Goal: Task Accomplishment & Management: Use online tool/utility

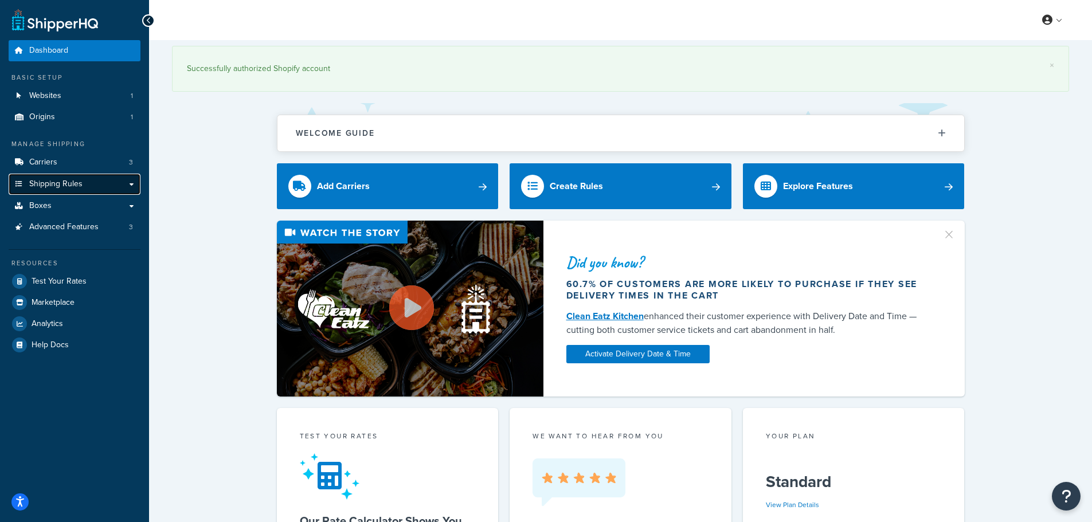
click at [77, 180] on span "Shipping Rules" at bounding box center [55, 185] width 53 height 10
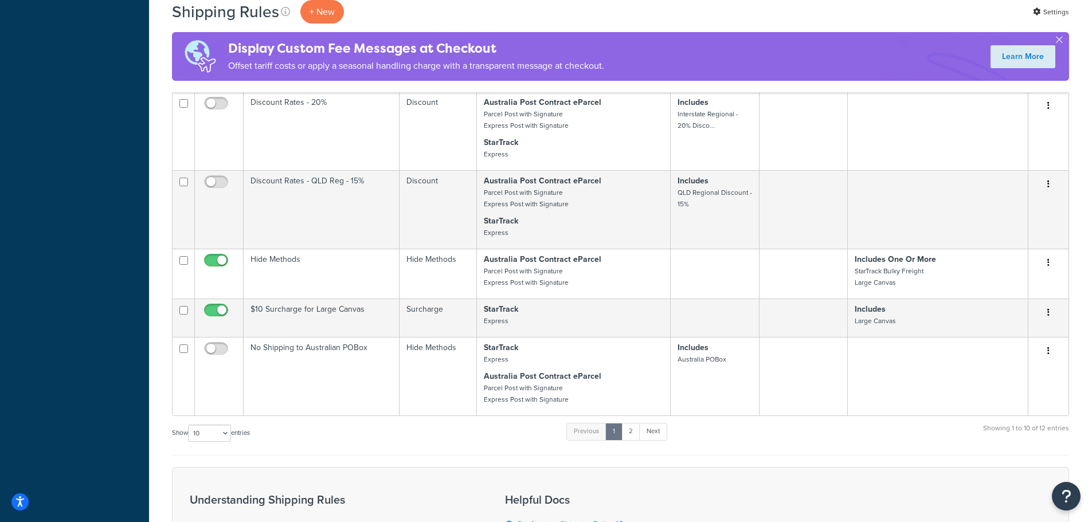
scroll to position [459, 0]
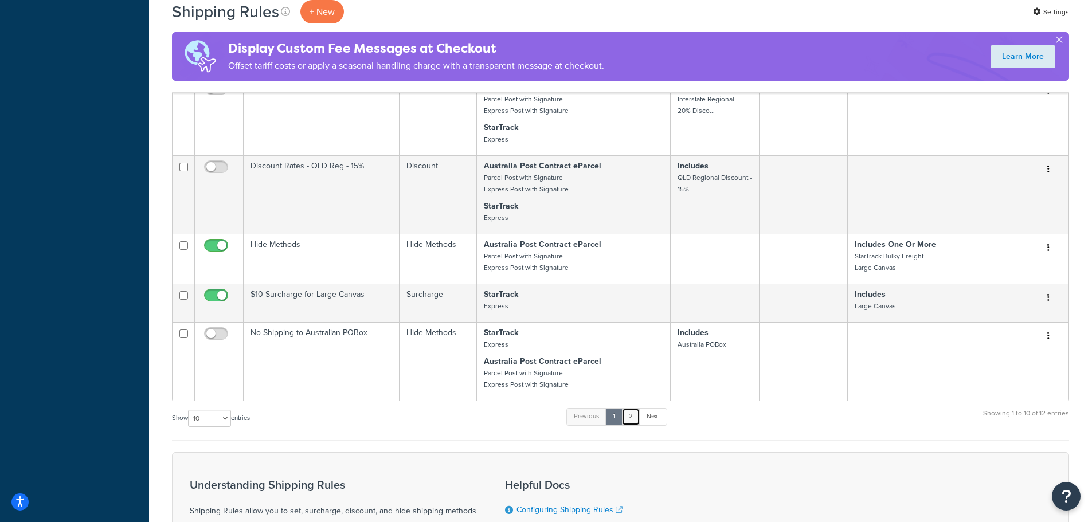
click at [638, 415] on link "2" at bounding box center [631, 416] width 19 height 17
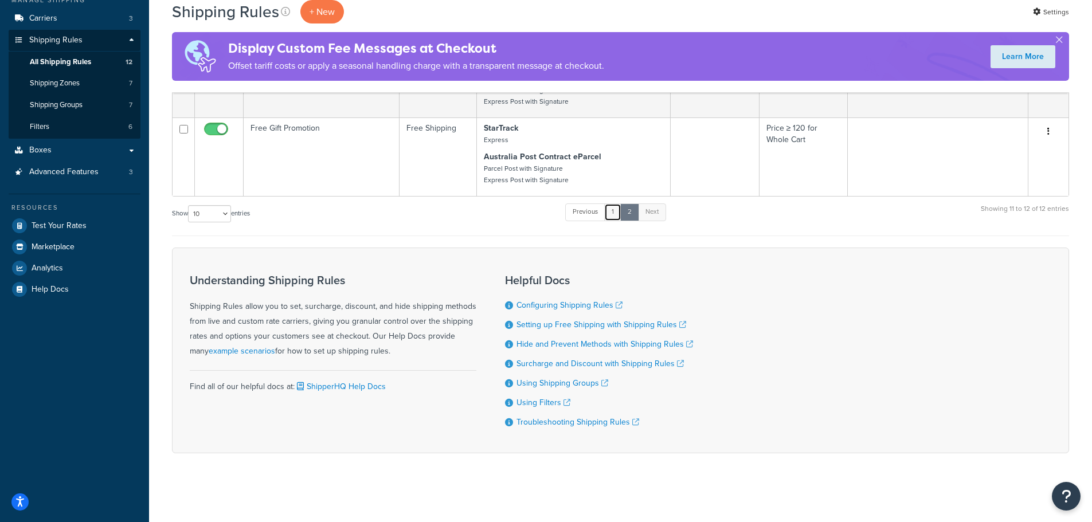
click at [617, 213] on link "1" at bounding box center [612, 212] width 17 height 17
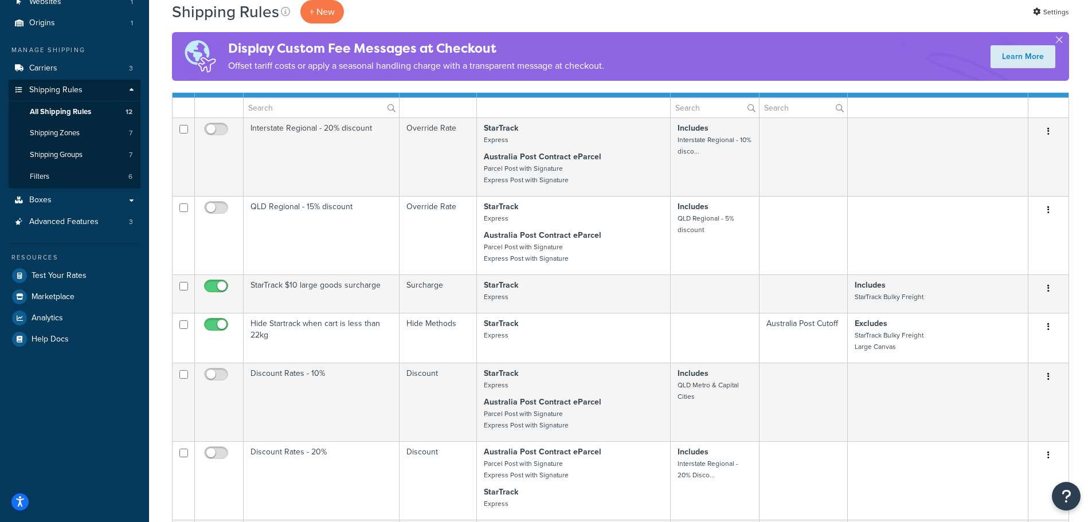
scroll to position [0, 0]
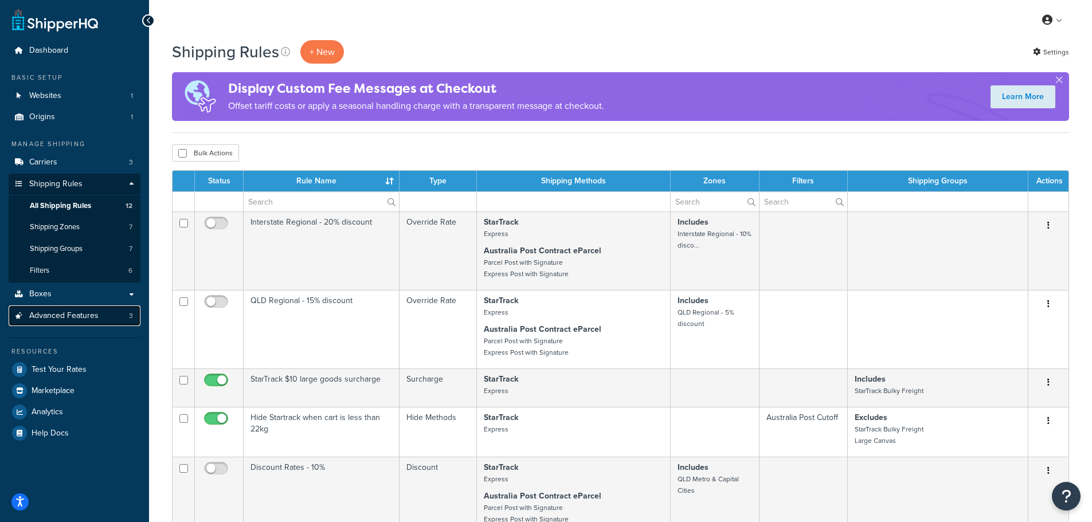
click at [95, 313] on span "Advanced Features" at bounding box center [63, 316] width 69 height 10
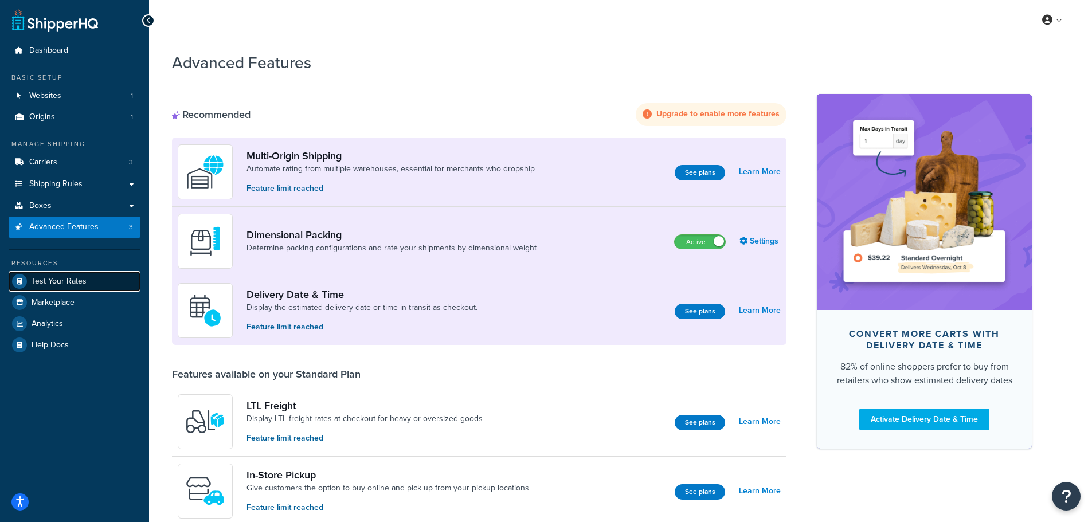
click at [67, 279] on span "Test Your Rates" at bounding box center [59, 282] width 55 height 10
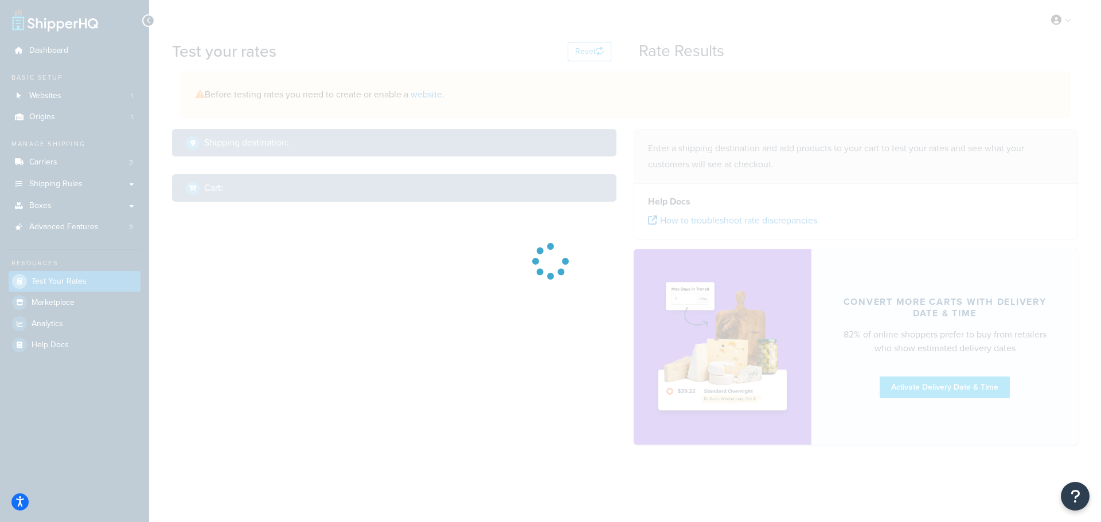
select select "TX"
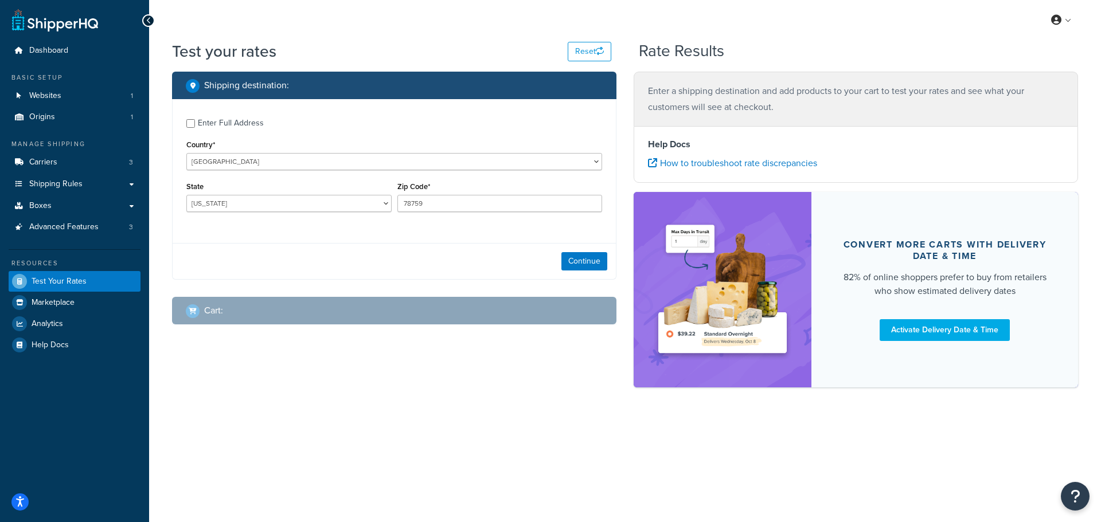
click at [188, 128] on div "Enter Full Address" at bounding box center [394, 122] width 416 height 18
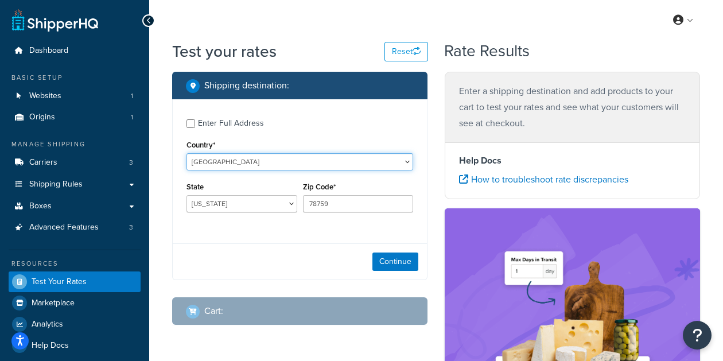
drag, startPoint x: 216, startPoint y: 153, endPoint x: 212, endPoint y: 159, distance: 7.5
click at [216, 161] on select "United States United Kingdom Afghanistan Åland Islands Albania Algeria American…" at bounding box center [299, 161] width 227 height 17
drag, startPoint x: 265, startPoint y: 114, endPoint x: 248, endPoint y: 124, distance: 19.8
click at [265, 114] on label "Enter Full Address" at bounding box center [305, 122] width 215 height 18
click at [195, 119] on input "Enter Full Address" at bounding box center [190, 123] width 9 height 9
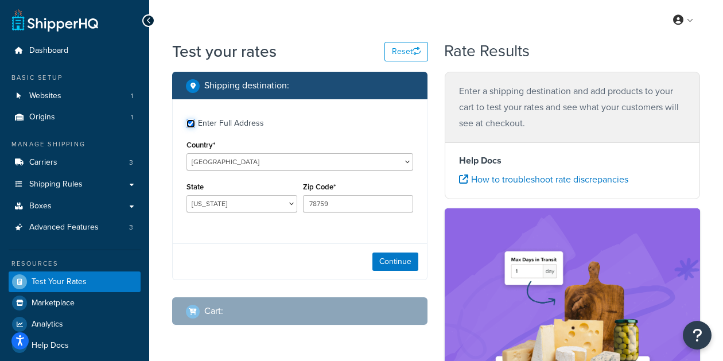
checkbox input "true"
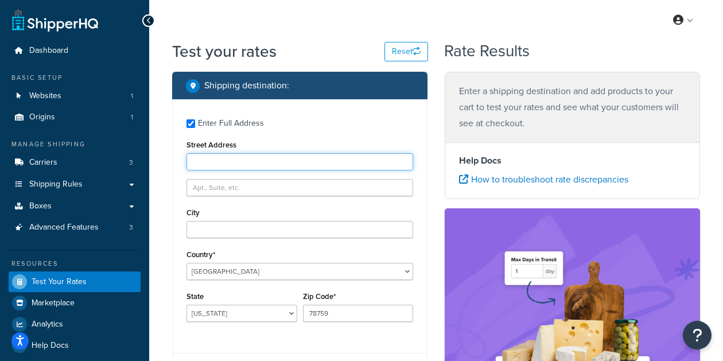
click at [252, 163] on input "Street Address" at bounding box center [299, 161] width 227 height 17
type input "19 Curtis Street"
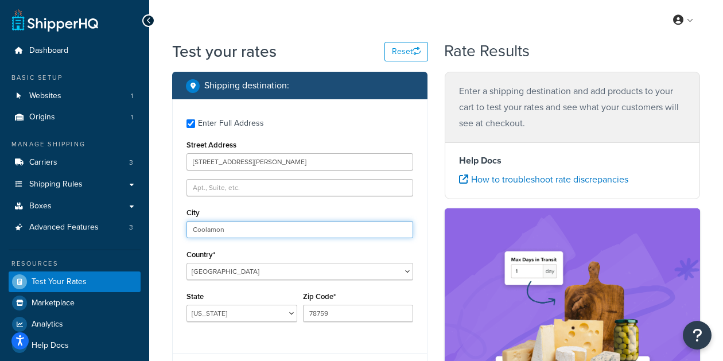
type input "Coolamon"
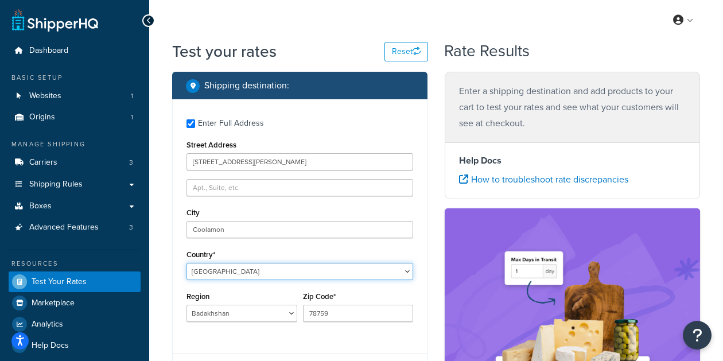
select select "AU"
select select "ACT"
select select "AF"
select select "BDS"
click at [251, 275] on select "United States United Kingdom Afghanistan Åland Islands Albania Algeria American…" at bounding box center [299, 271] width 227 height 17
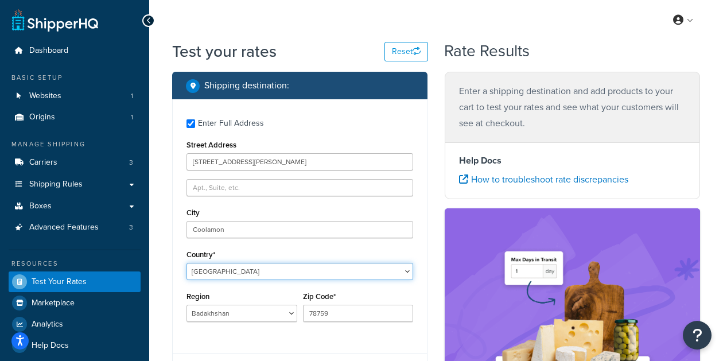
select select "AU"
click at [186, 263] on select "United States United Kingdom Afghanistan Åland Islands Albania Algeria American…" at bounding box center [299, 271] width 227 height 17
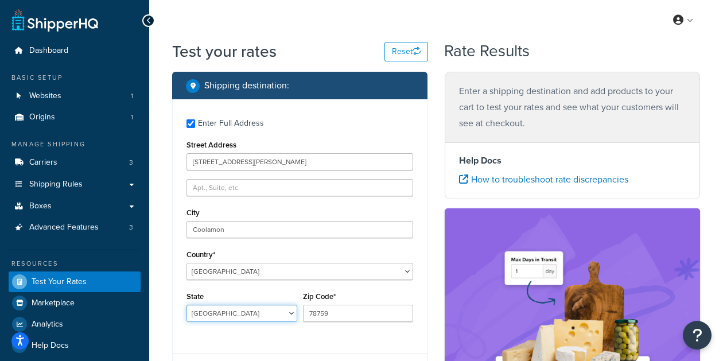
click at [267, 318] on select "Australian Capital Territory New South Wales Northern Territory Queensland Sout…" at bounding box center [241, 313] width 111 height 17
select select "NSW"
click at [186, 305] on select "Australian Capital Territory New South Wales Northern Territory Queensland Sout…" at bounding box center [241, 313] width 111 height 17
click at [333, 314] on input "78759" at bounding box center [358, 313] width 111 height 17
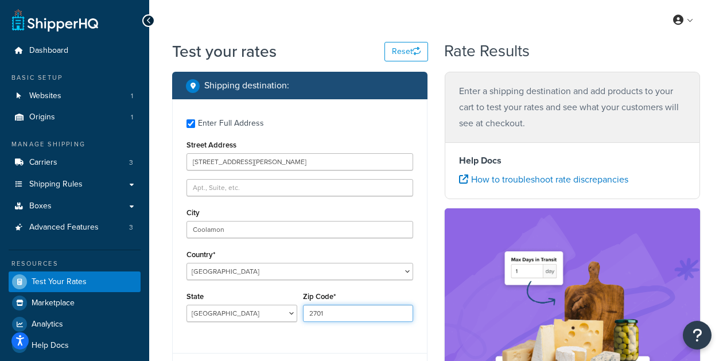
type input "2701"
click at [358, 341] on div "Enter Full Address Street Address 19 Curtis Street City Coolamon Country* Unite…" at bounding box center [300, 221] width 254 height 245
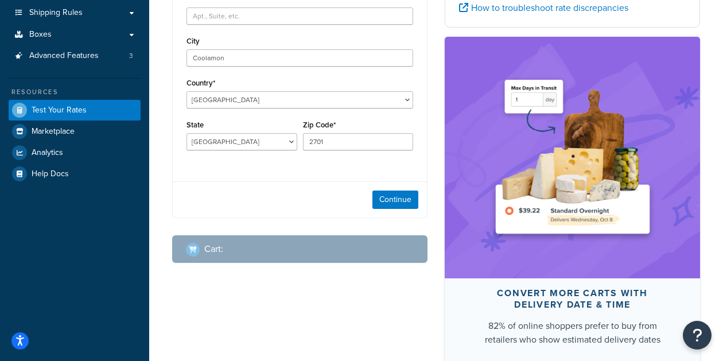
scroll to position [172, 0]
click at [404, 190] on button "Continue" at bounding box center [395, 199] width 46 height 18
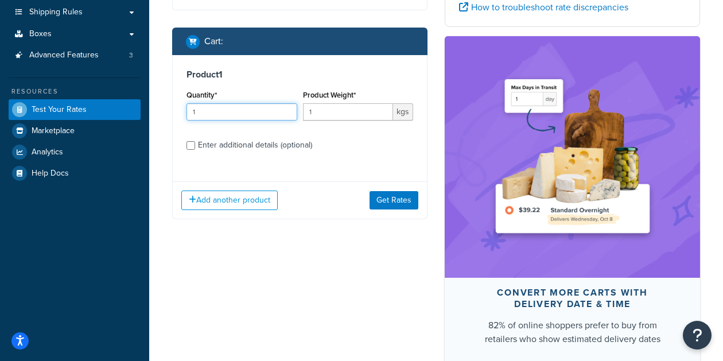
click at [247, 103] on input "1" at bounding box center [241, 111] width 111 height 17
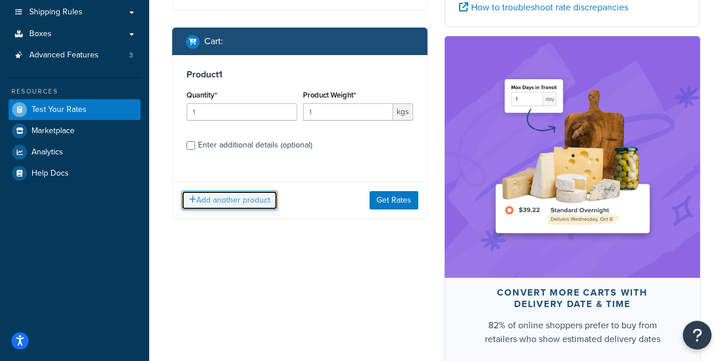
click at [237, 192] on button "Add another product" at bounding box center [229, 199] width 96 height 19
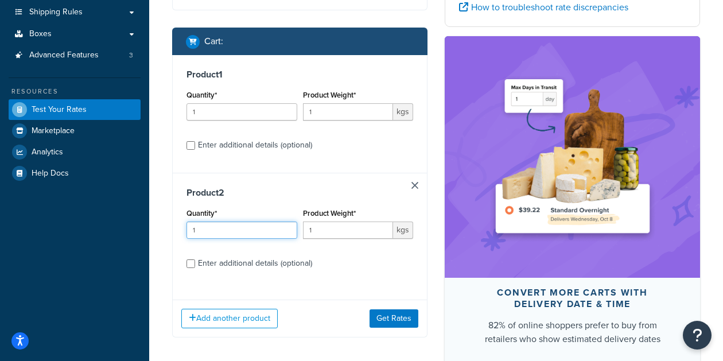
click at [231, 221] on input "1" at bounding box center [241, 229] width 111 height 17
type input "15"
click at [325, 227] on input "1" at bounding box center [348, 229] width 91 height 17
drag, startPoint x: 327, startPoint y: 225, endPoint x: 223, endPoint y: 200, distance: 106.7
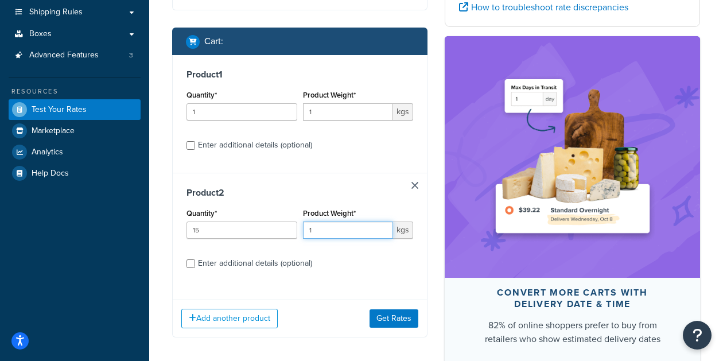
click at [223, 205] on div "Quantity* 15 Product Weight* 1 kgs" at bounding box center [300, 226] width 232 height 42
type input "0.215"
drag, startPoint x: 1, startPoint y: 163, endPoint x: 353, endPoint y: 96, distance: 358.0
click at [353, 103] on input "1" at bounding box center [348, 111] width 91 height 17
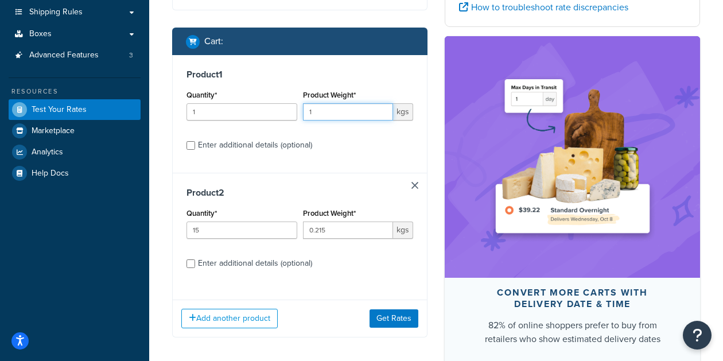
click at [353, 103] on input "1" at bounding box center [348, 111] width 91 height 17
type input "1.9"
click at [372, 143] on div "Product 1 Quantity* 1 Product Weight* 1.9 kgs Enter additional details (optiona…" at bounding box center [300, 114] width 254 height 118
click at [397, 309] on button "Get Rates" at bounding box center [393, 318] width 49 height 18
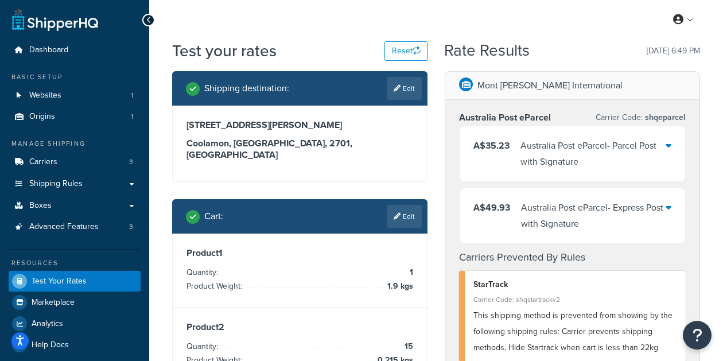
scroll to position [0, 0]
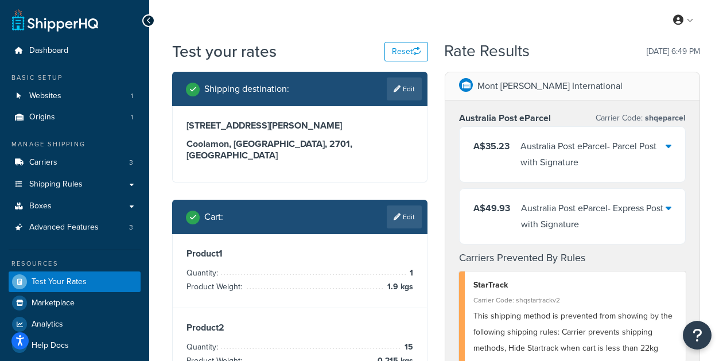
click at [673, 152] on div "A$35.23 Australia Post eParcel - Parcel Post with Signature" at bounding box center [571, 154] width 225 height 55
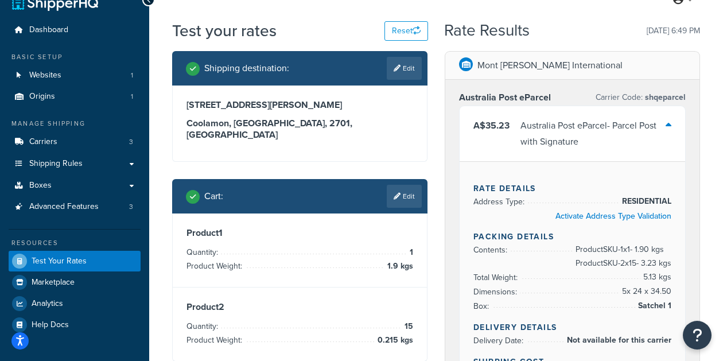
scroll to position [57, 0]
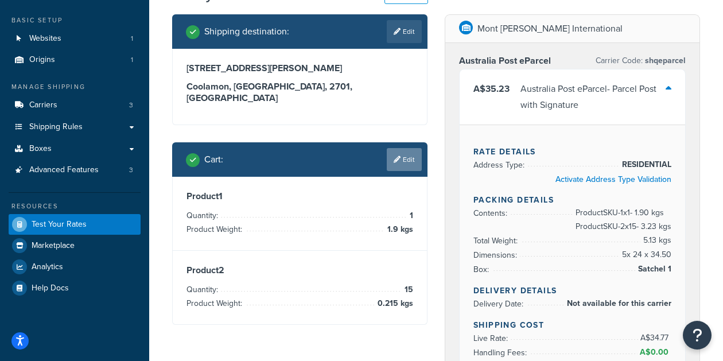
click at [391, 148] on link "Edit" at bounding box center [404, 159] width 35 height 23
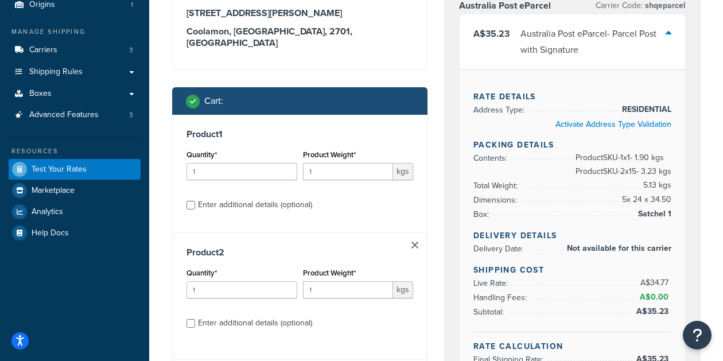
scroll to position [115, 0]
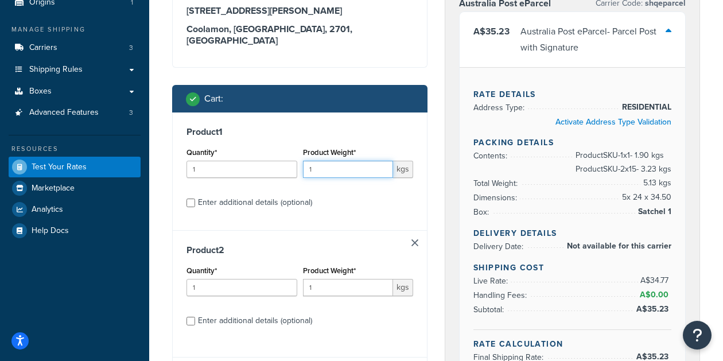
click at [328, 161] on input "1" at bounding box center [348, 169] width 91 height 17
type input "1"
click at [414, 239] on link at bounding box center [414, 242] width 7 height 7
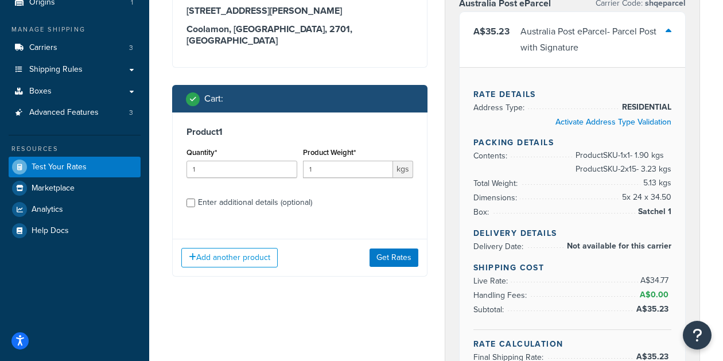
click at [212, 149] on div "Quantity* 1" at bounding box center [241, 161] width 111 height 33
click at [212, 161] on input "1" at bounding box center [241, 169] width 111 height 17
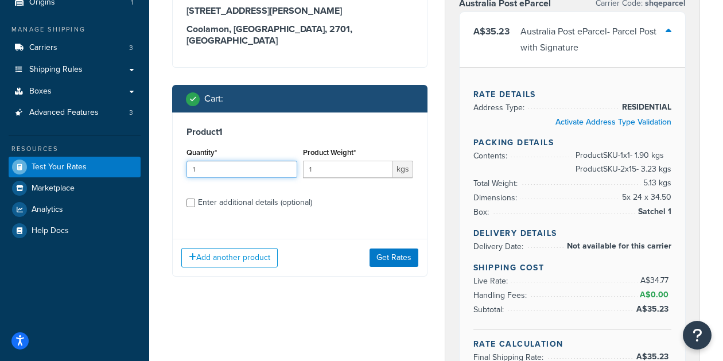
drag, startPoint x: 212, startPoint y: 152, endPoint x: 155, endPoint y: 148, distance: 56.9
type input "15"
click at [310, 161] on input "1" at bounding box center [348, 169] width 91 height 17
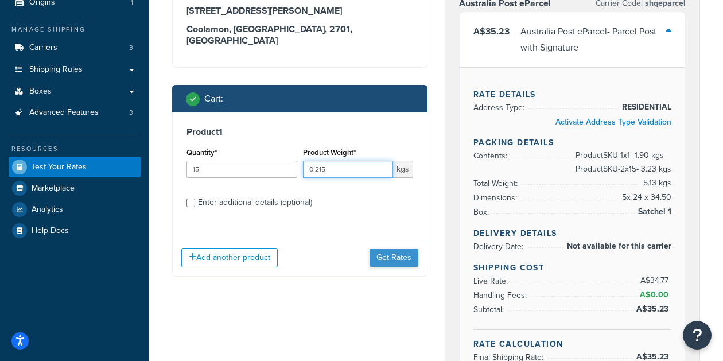
type input "0.215"
click at [399, 248] on button "Get Rates" at bounding box center [393, 257] width 49 height 18
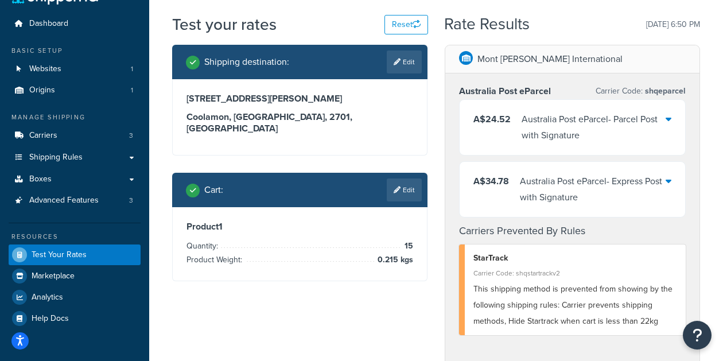
scroll to position [0, 0]
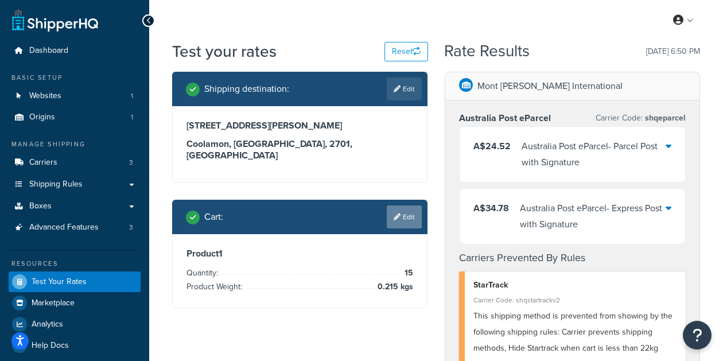
click at [405, 209] on link "Edit" at bounding box center [404, 216] width 35 height 23
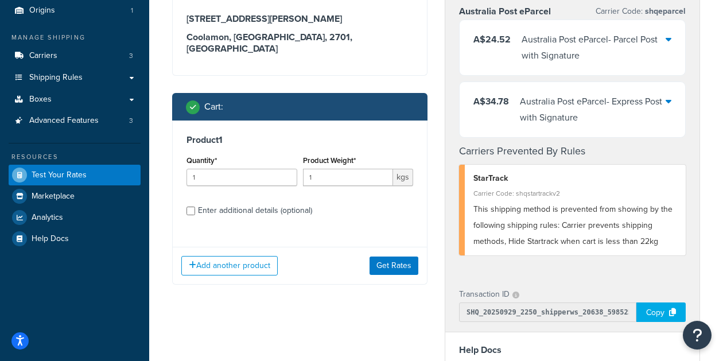
scroll to position [115, 0]
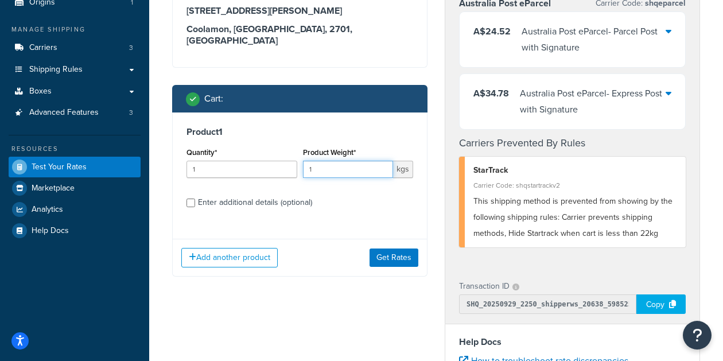
click at [326, 161] on input "1" at bounding box center [348, 169] width 91 height 17
type input "19"
click at [406, 248] on button "Get Rates" at bounding box center [393, 257] width 49 height 18
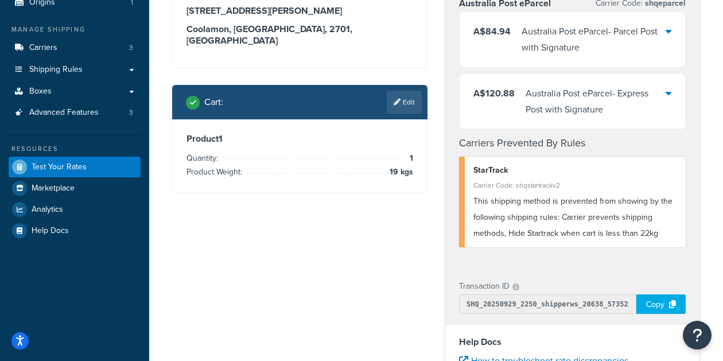
scroll to position [57, 0]
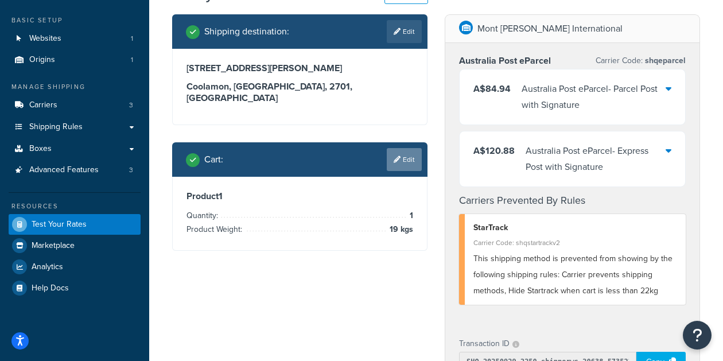
click at [388, 151] on link "Edit" at bounding box center [404, 159] width 35 height 23
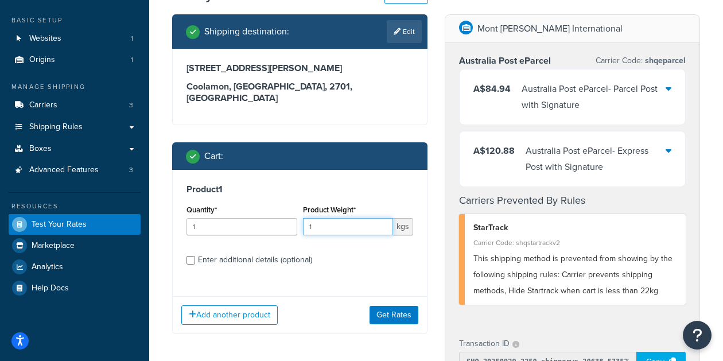
click at [346, 218] on input "1" at bounding box center [348, 226] width 91 height 17
type input "1.9"
click at [387, 306] on button "Get Rates" at bounding box center [393, 315] width 49 height 18
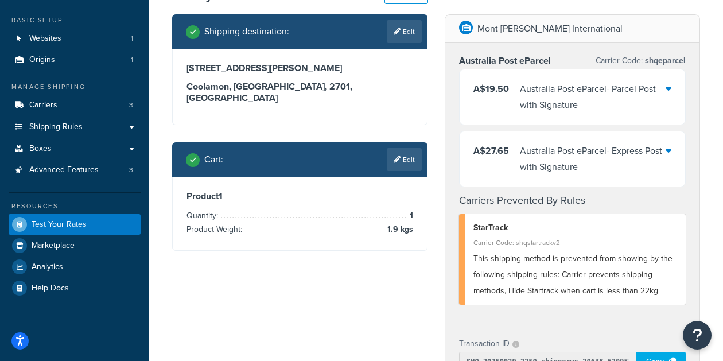
click at [668, 102] on div at bounding box center [668, 97] width 6 height 32
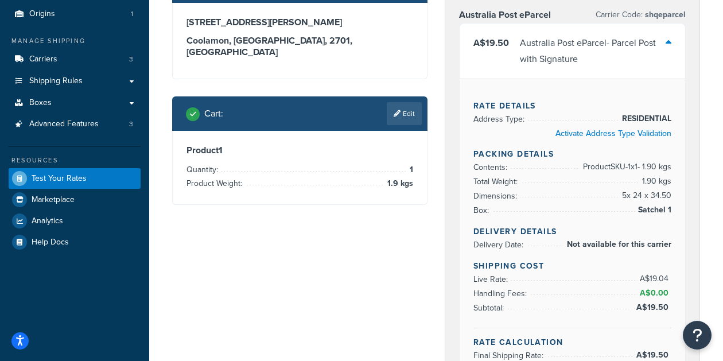
scroll to position [0, 0]
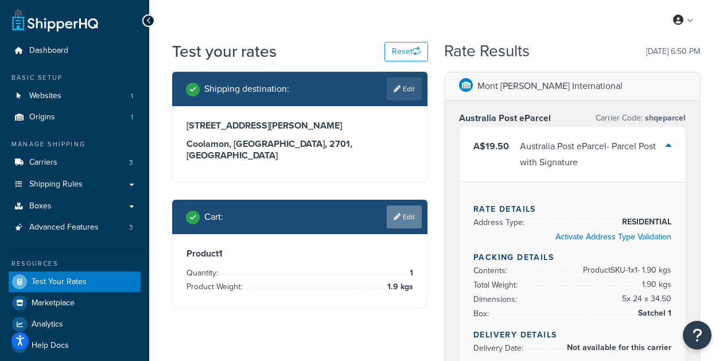
click at [400, 216] on link "Edit" at bounding box center [404, 216] width 35 height 23
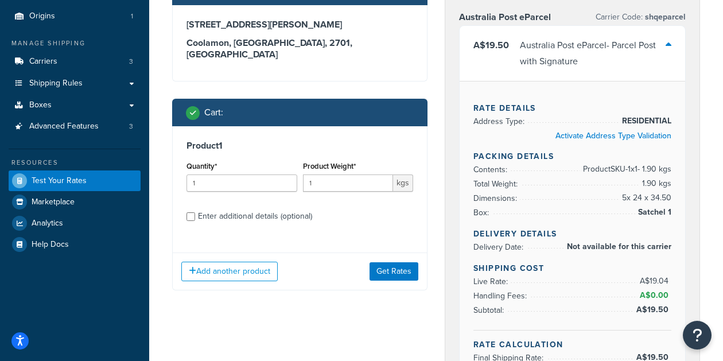
scroll to position [115, 0]
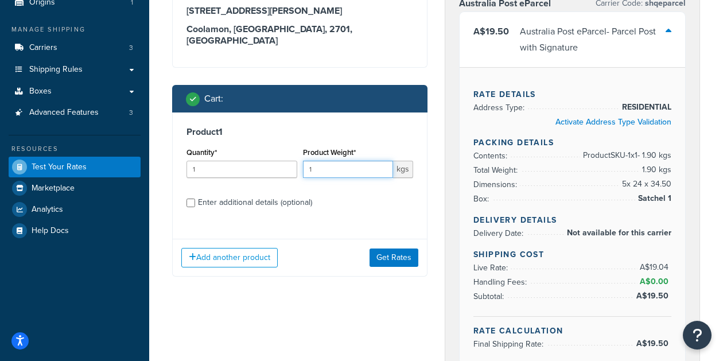
click at [344, 166] on input "1" at bounding box center [348, 169] width 91 height 17
drag, startPoint x: 344, startPoint y: 157, endPoint x: 259, endPoint y: 153, distance: 85.0
click at [259, 153] on div "Quantity* 1 Product Weight* 1 kgs" at bounding box center [300, 166] width 232 height 42
type input "10"
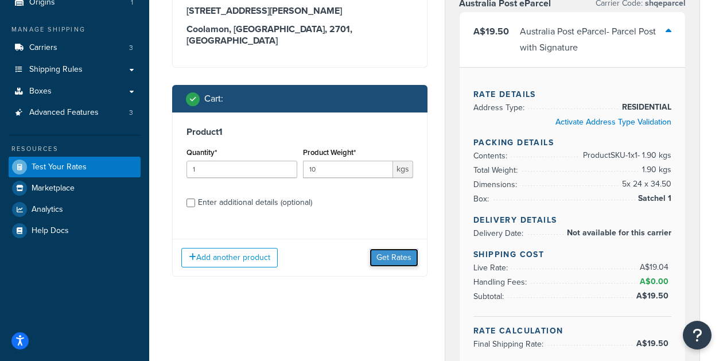
click at [405, 248] on button "Get Rates" at bounding box center [393, 257] width 49 height 18
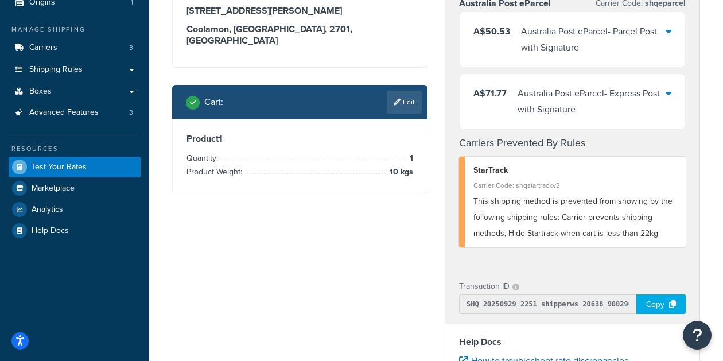
scroll to position [0, 0]
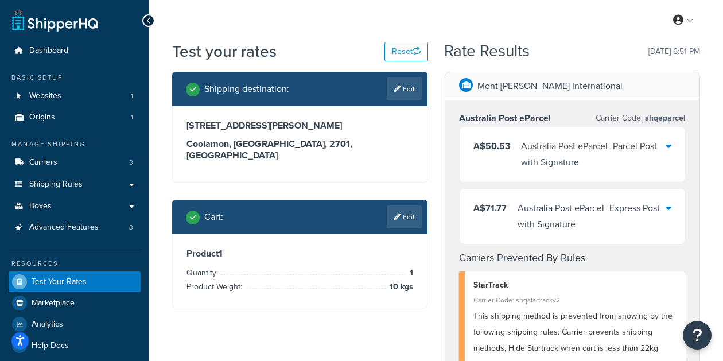
click at [664, 147] on div "Australia Post eParcel - Parcel Post with Signature" at bounding box center [593, 154] width 145 height 32
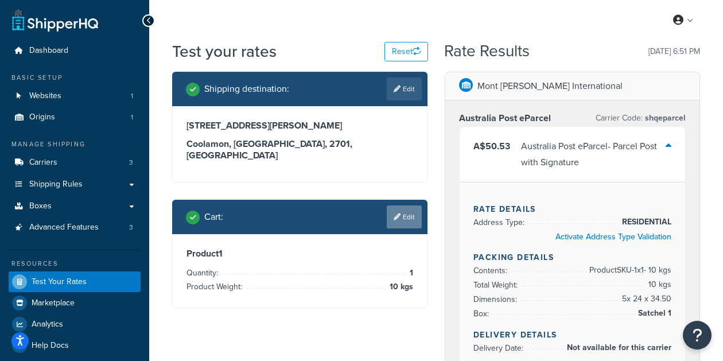
click at [409, 205] on link "Edit" at bounding box center [404, 216] width 35 height 23
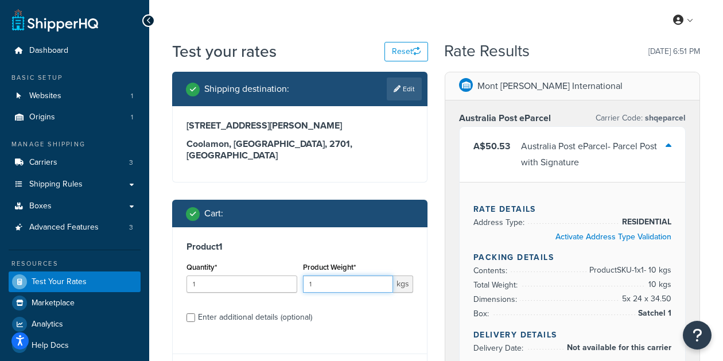
click at [341, 280] on input "1" at bounding box center [348, 283] width 91 height 17
type input "5"
click at [349, 307] on label "Enter additional details (optional)" at bounding box center [305, 316] width 215 height 18
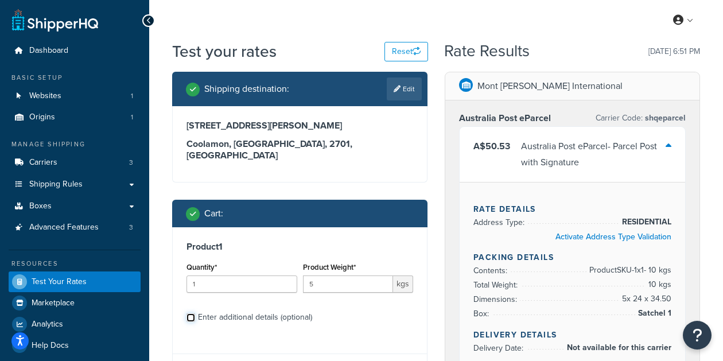
click at [195, 313] on input "Enter additional details (optional)" at bounding box center [190, 317] width 9 height 9
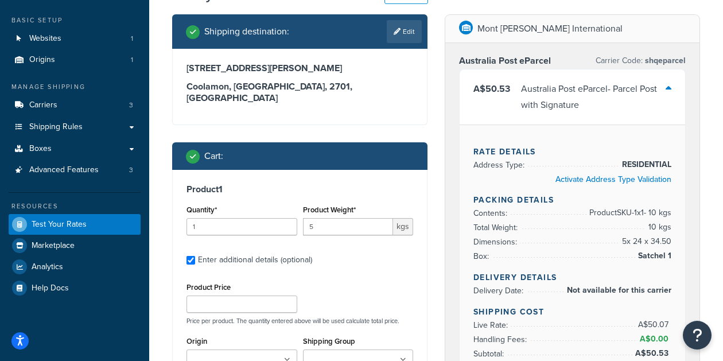
click at [184, 251] on div "Product 1 Quantity* 1 Product Weight* 5 kgs Enter additional details (optional)…" at bounding box center [300, 336] width 254 height 333
click at [193, 256] on input "Enter additional details (optional)" at bounding box center [190, 260] width 9 height 9
checkbox input "false"
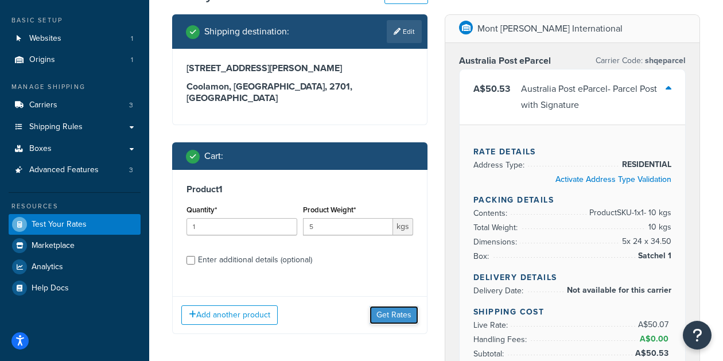
click at [405, 306] on button "Get Rates" at bounding box center [393, 315] width 49 height 18
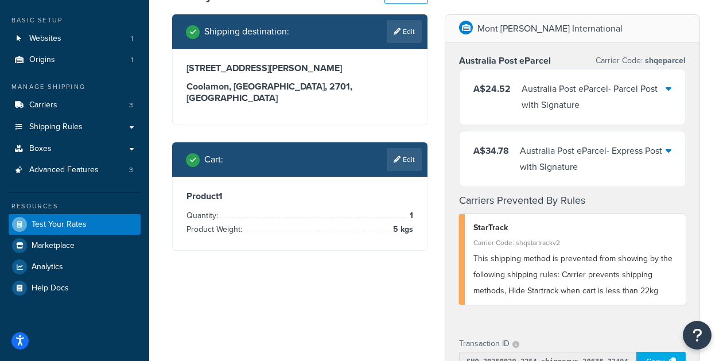
click at [650, 104] on div "Australia Post eParcel - Parcel Post with Signature" at bounding box center [593, 97] width 144 height 32
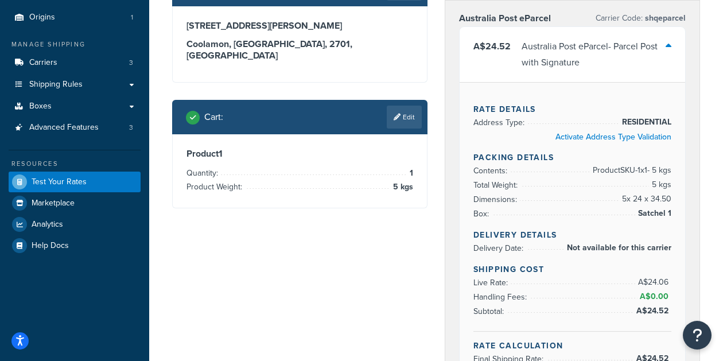
scroll to position [0, 0]
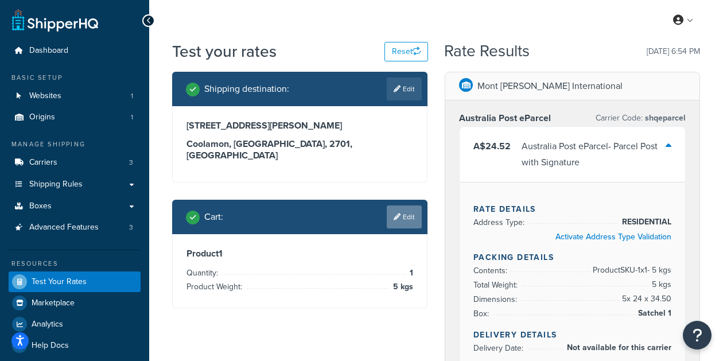
click at [417, 205] on link "Edit" at bounding box center [404, 216] width 35 height 23
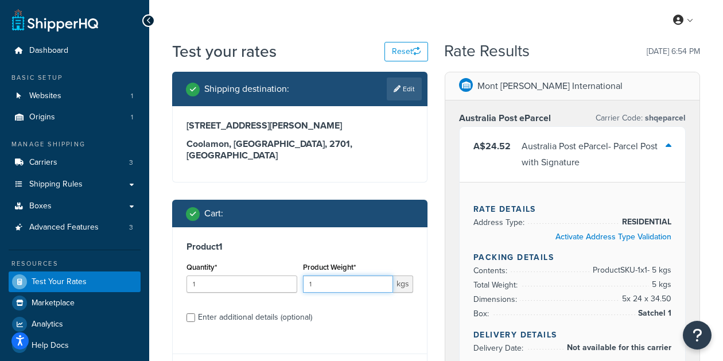
click at [358, 275] on input "1" at bounding box center [348, 283] width 91 height 17
drag, startPoint x: 358, startPoint y: 272, endPoint x: -154, endPoint y: 247, distance: 512.7
type input "4.99"
click at [389, 332] on div "Product 1 Quantity* 1 Product Weight* 4.99 kgs Enter additional details (option…" at bounding box center [300, 286] width 254 height 118
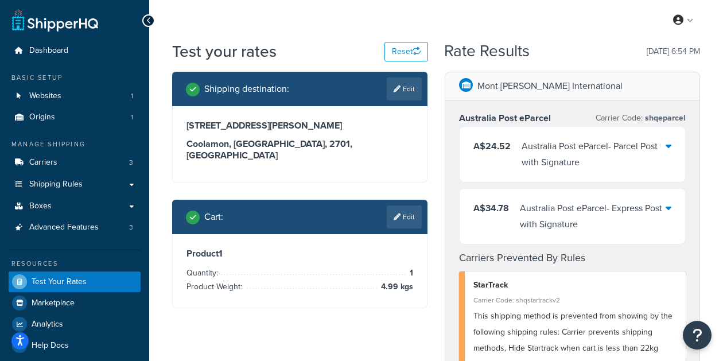
click at [646, 150] on div "Australia Post eParcel - Parcel Post with Signature" at bounding box center [593, 154] width 144 height 32
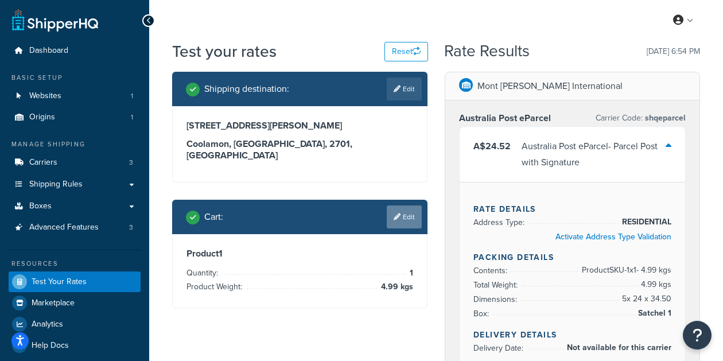
click at [412, 208] on link "Edit" at bounding box center [404, 216] width 35 height 23
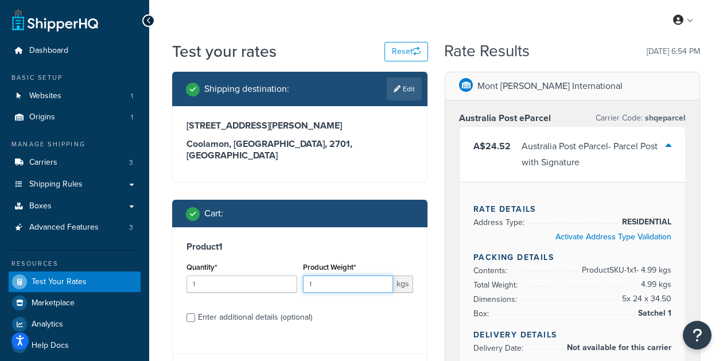
click at [323, 276] on input "1" at bounding box center [348, 283] width 91 height 17
click at [332, 275] on input "1" at bounding box center [348, 283] width 91 height 17
drag, startPoint x: 332, startPoint y: 265, endPoint x: 282, endPoint y: 270, distance: 50.7
click at [282, 270] on div "Quantity* 1 Product Weight* 1 kgs" at bounding box center [300, 280] width 232 height 42
click at [341, 275] on input "4.95" at bounding box center [348, 283] width 91 height 17
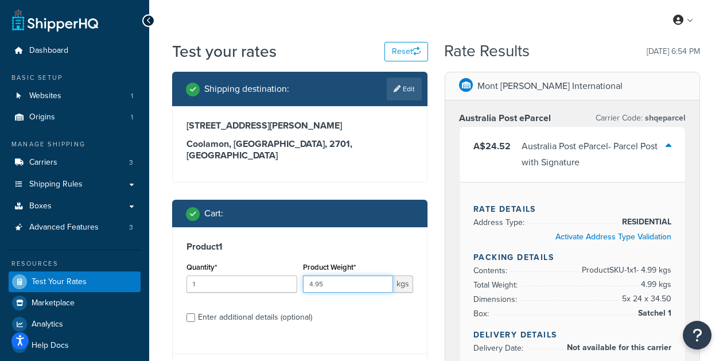
click at [341, 275] on input "4.95" at bounding box center [348, 283] width 91 height 17
type input "1"
click at [365, 310] on label "Enter additional details (optional)" at bounding box center [305, 316] width 215 height 18
click at [195, 313] on input "Enter additional details (optional)" at bounding box center [190, 317] width 9 height 9
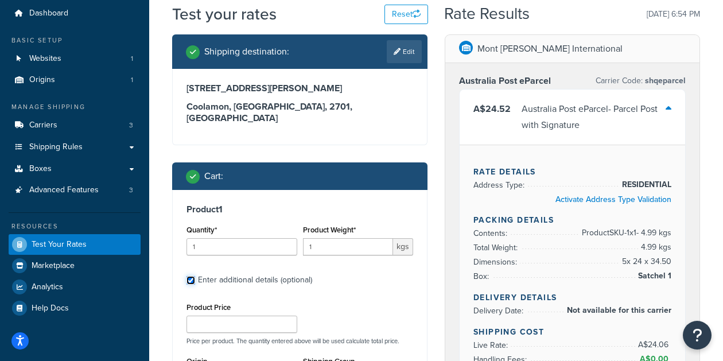
scroll to position [57, 0]
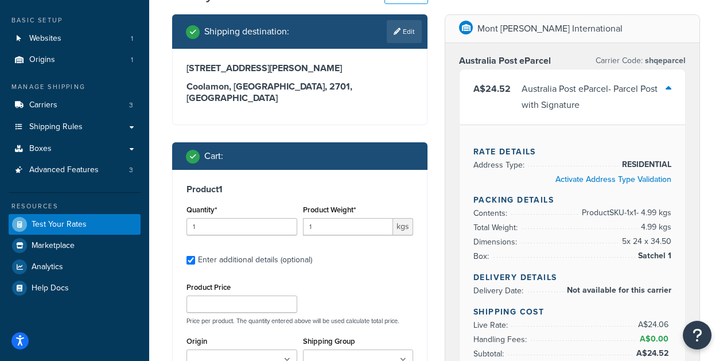
click at [268, 252] on div "Enter additional details (optional)" at bounding box center [255, 260] width 114 height 16
click at [195, 256] on input "Enter additional details (optional)" at bounding box center [190, 260] width 9 height 9
checkbox input "false"
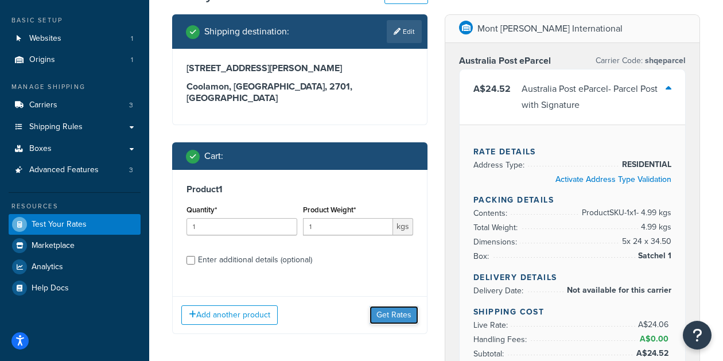
click at [403, 306] on button "Get Rates" at bounding box center [393, 315] width 49 height 18
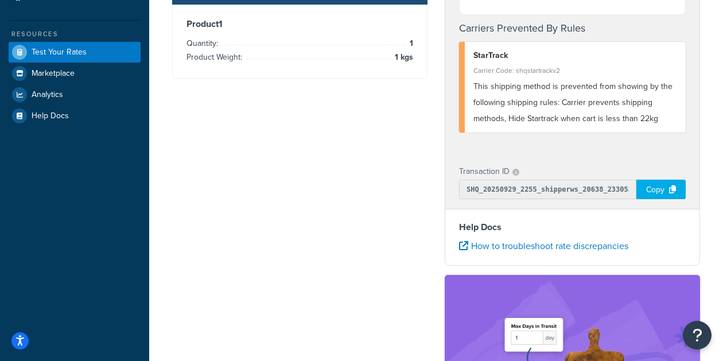
scroll to position [0, 0]
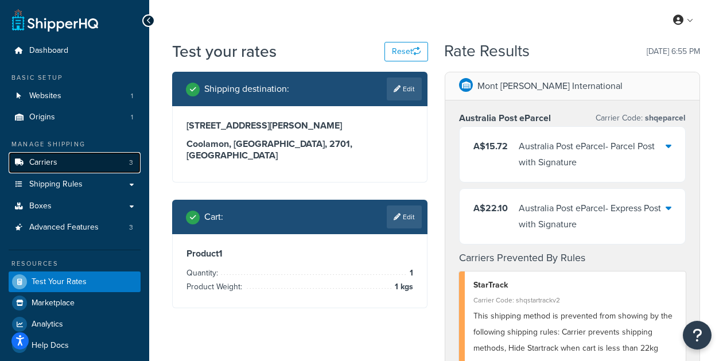
click at [102, 159] on link "Carriers 3" at bounding box center [75, 162] width 132 height 21
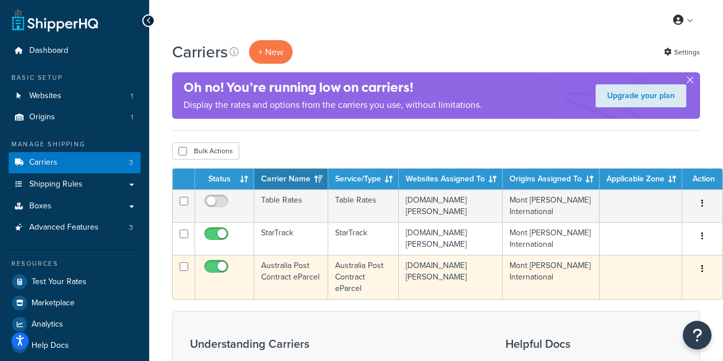
click at [278, 278] on td "Australia Post Contract eParcel" at bounding box center [291, 277] width 74 height 44
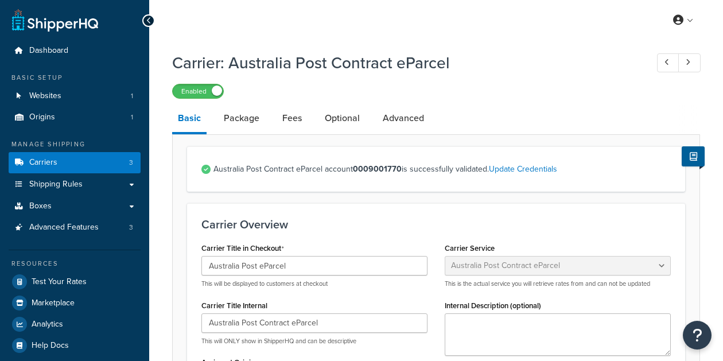
select select "eParcel"
click at [249, 117] on link "Package" at bounding box center [241, 118] width 47 height 28
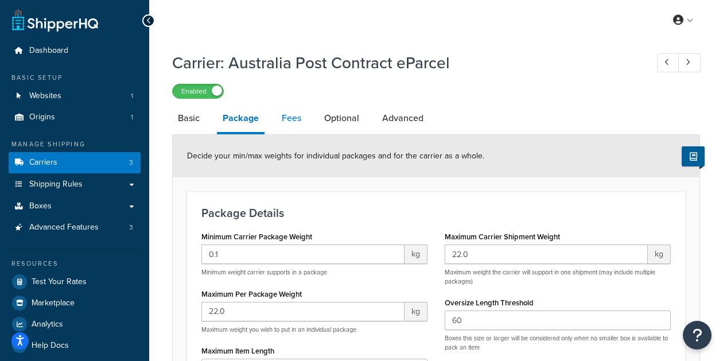
click at [285, 114] on link "Fees" at bounding box center [291, 118] width 31 height 28
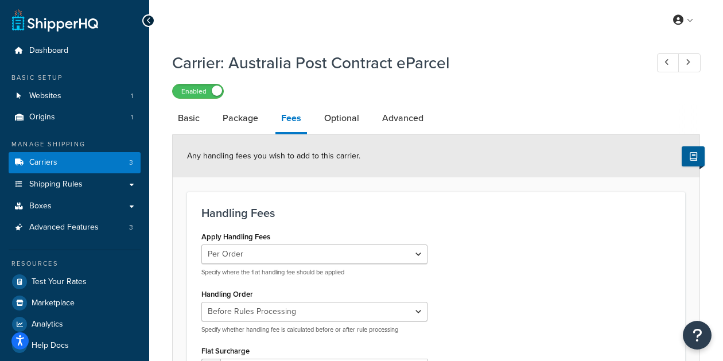
scroll to position [57, 0]
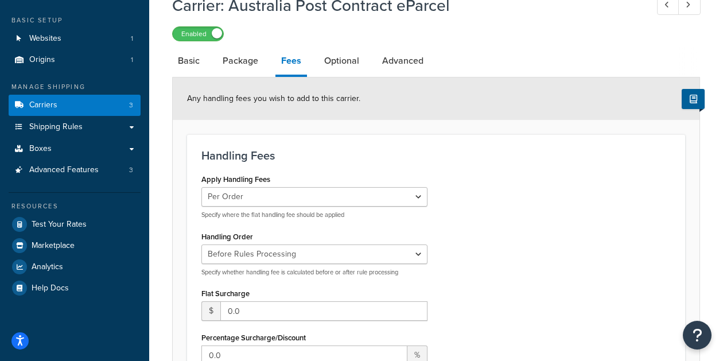
click at [363, 181] on div "Apply Handling Fees Per Order Per Item Per Package Specify where the flat handl…" at bounding box center [314, 195] width 226 height 48
click at [364, 192] on select "Per Order Per Item Per Package" at bounding box center [314, 196] width 226 height 19
click at [414, 169] on div "Handling Fees Apply Handling Fees Per Order Per Item Per Package Specify where …" at bounding box center [436, 313] width 498 height 358
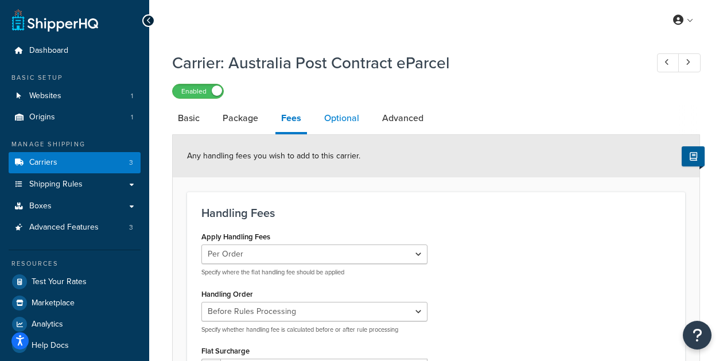
click at [352, 125] on link "Optional" at bounding box center [341, 118] width 46 height 28
select select "116399"
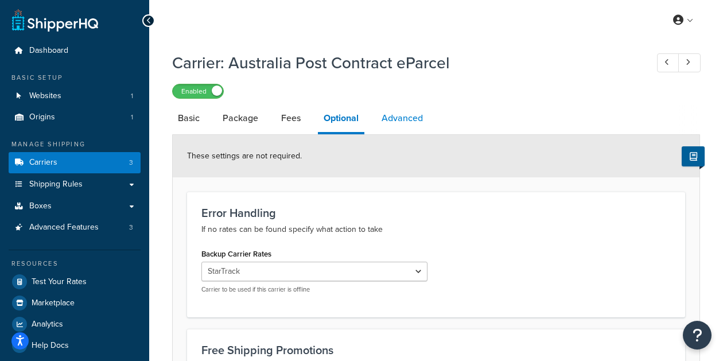
click at [408, 120] on link "Advanced" at bounding box center [402, 118] width 53 height 28
select select "false"
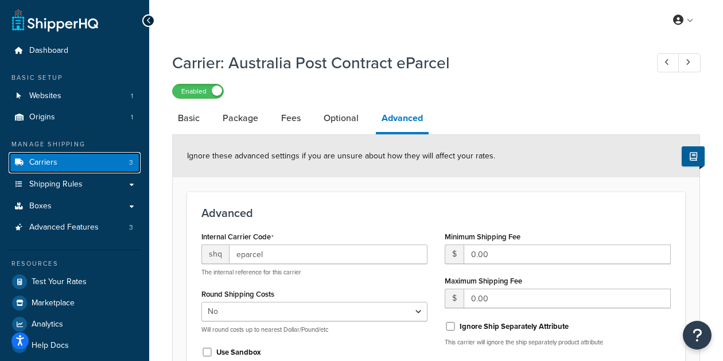
click at [64, 165] on link "Carriers 3" at bounding box center [75, 162] width 132 height 21
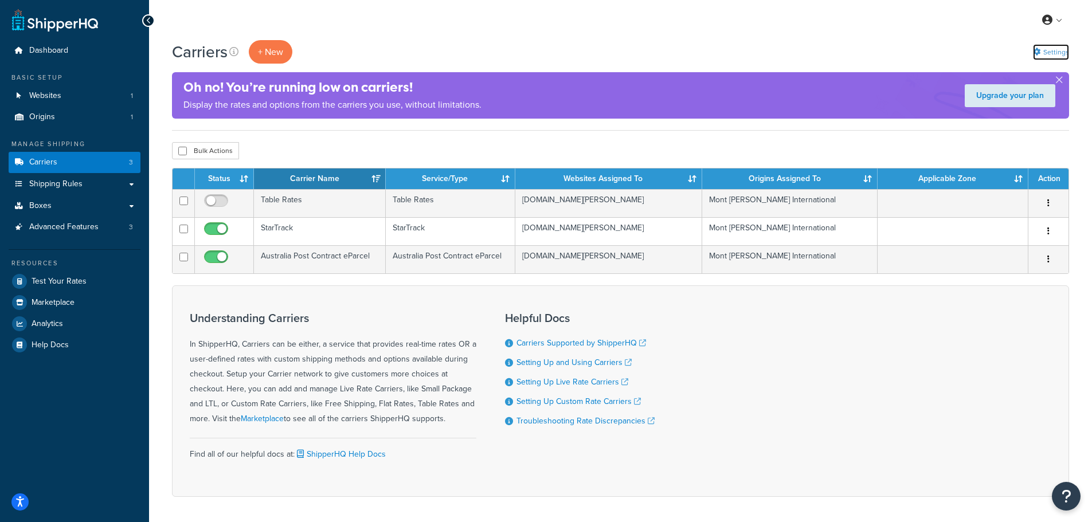
click at [722, 57] on link "Settings" at bounding box center [1051, 52] width 36 height 16
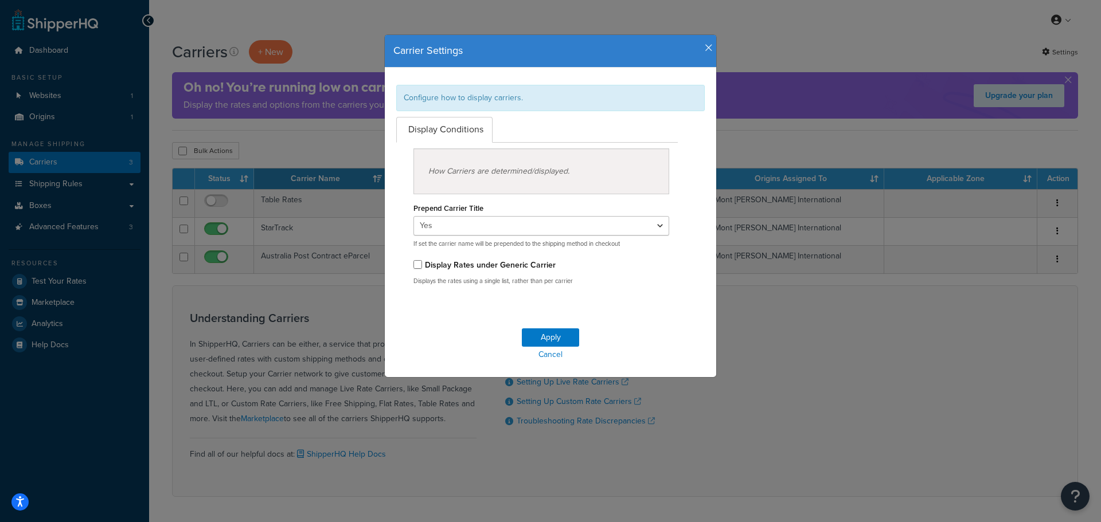
click at [705, 45] on icon "button" at bounding box center [709, 48] width 8 height 10
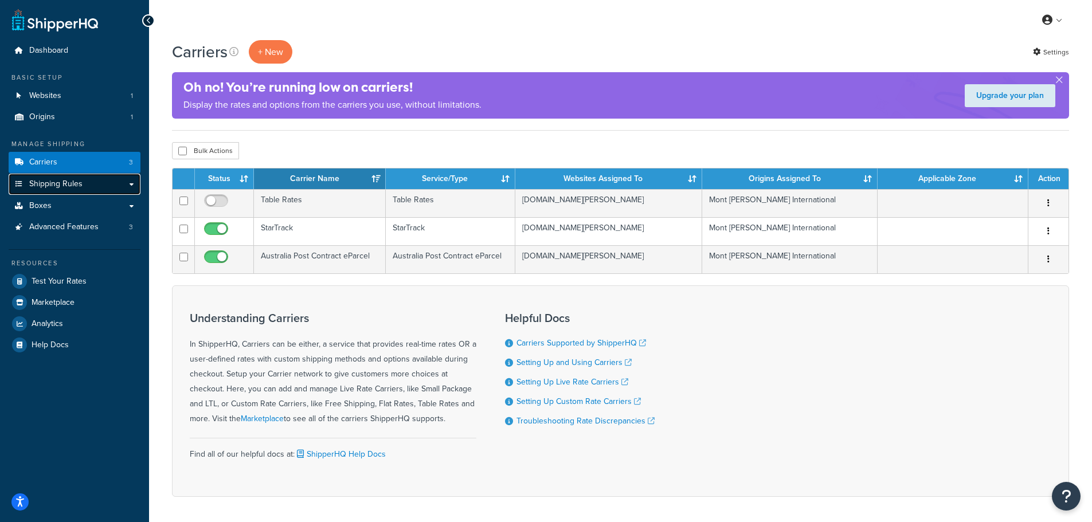
click at [60, 184] on span "Shipping Rules" at bounding box center [55, 185] width 53 height 10
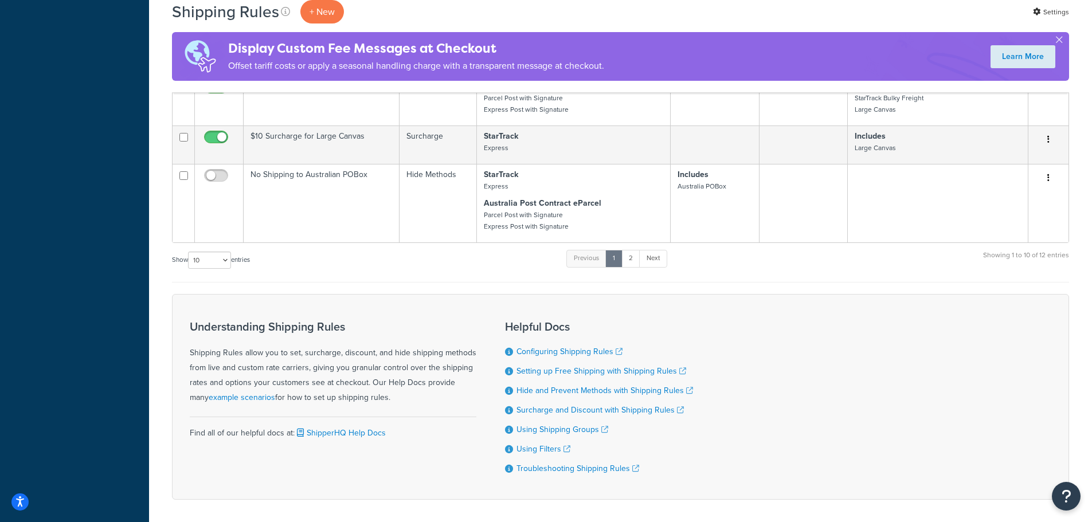
scroll to position [631, 0]
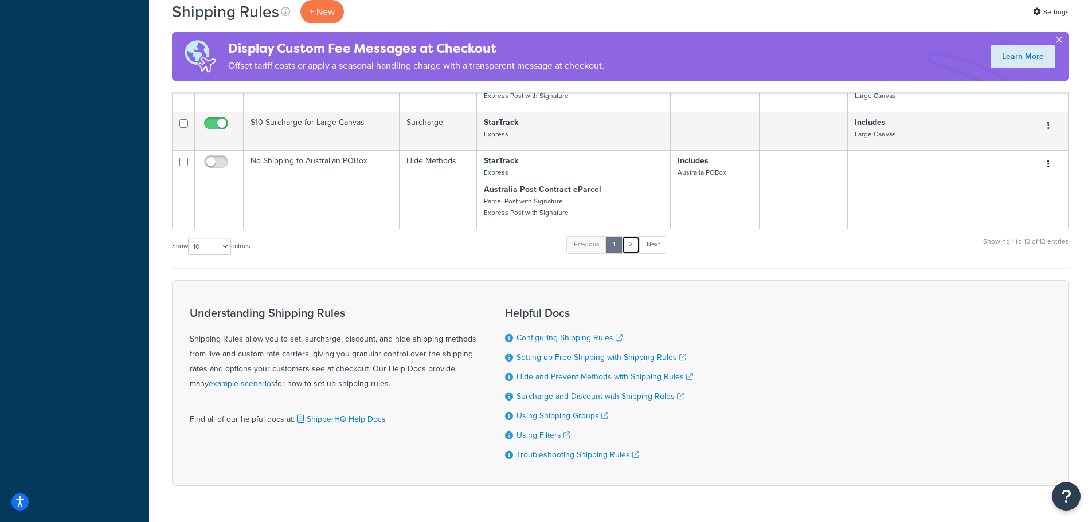
click at [626, 248] on link "2" at bounding box center [631, 244] width 19 height 17
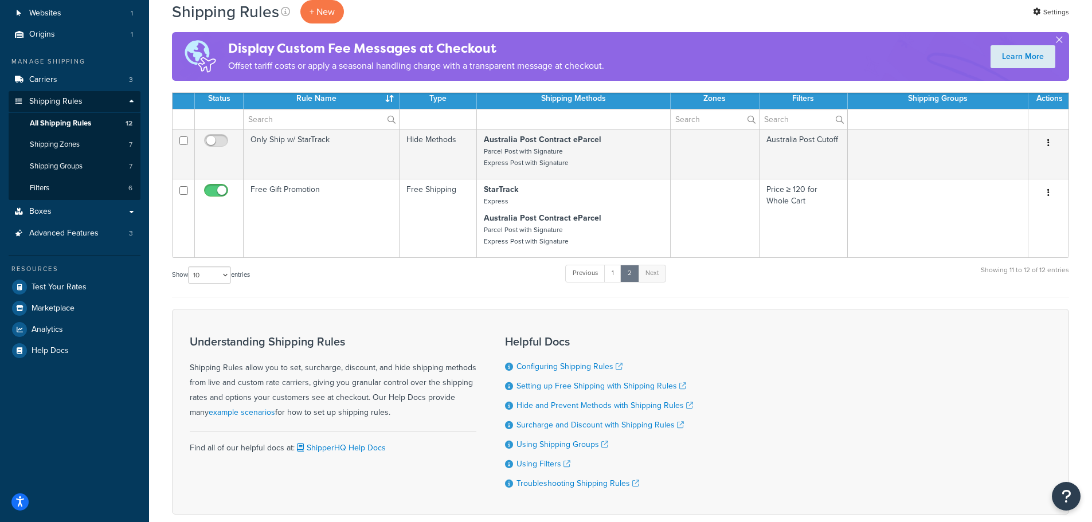
scroll to position [0, 0]
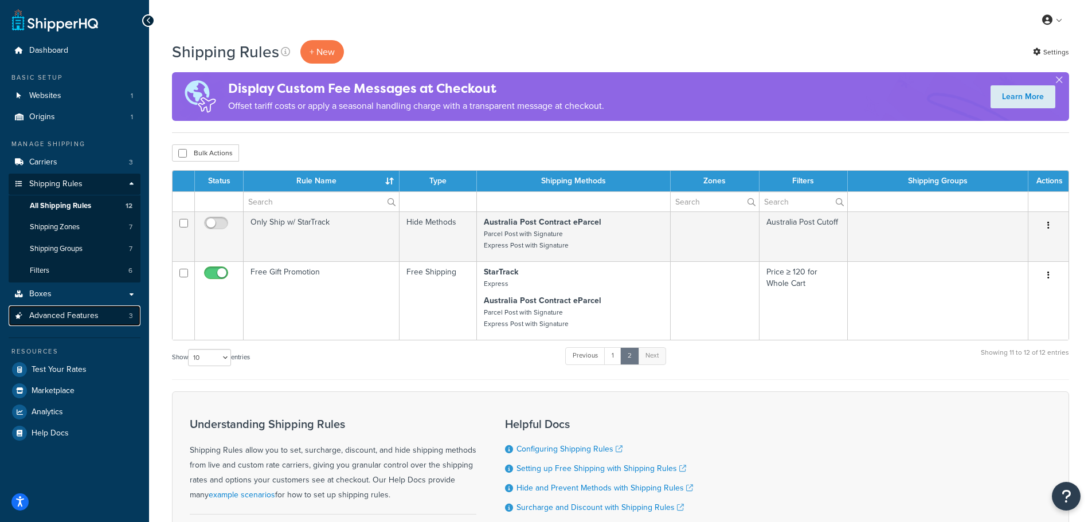
click at [32, 313] on span "Advanced Features" at bounding box center [63, 316] width 69 height 10
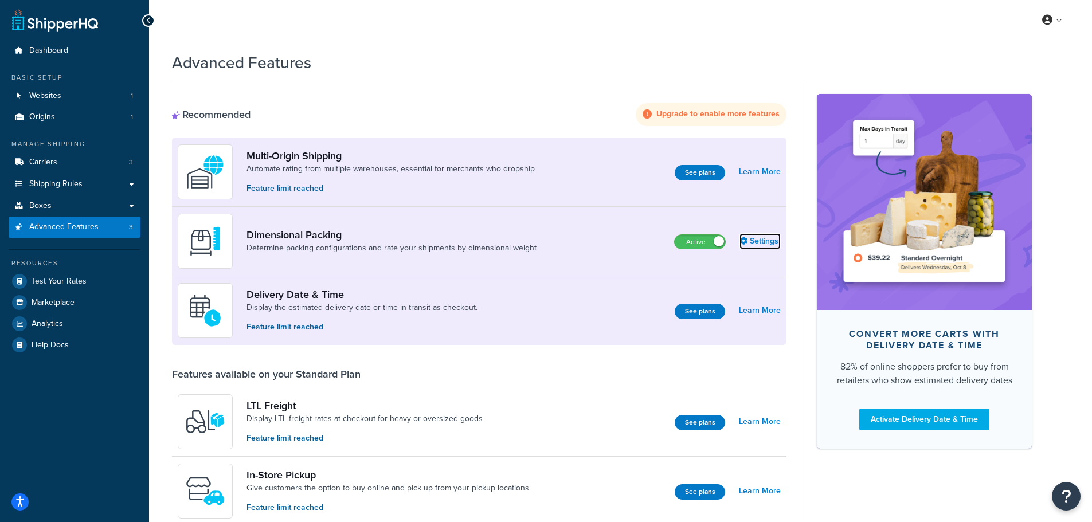
click at [775, 241] on link "Settings" at bounding box center [760, 241] width 41 height 16
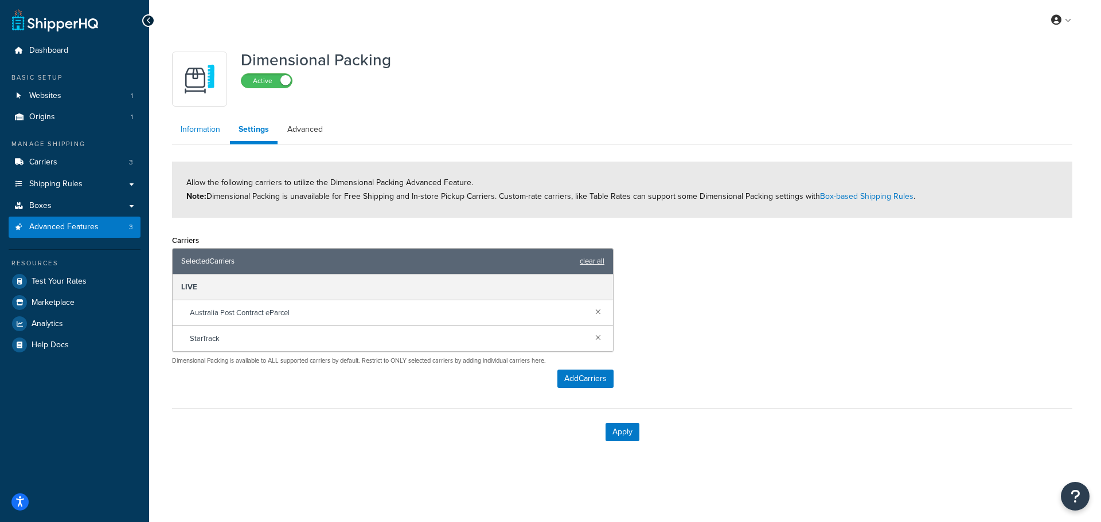
click at [213, 127] on link "Information" at bounding box center [200, 129] width 57 height 23
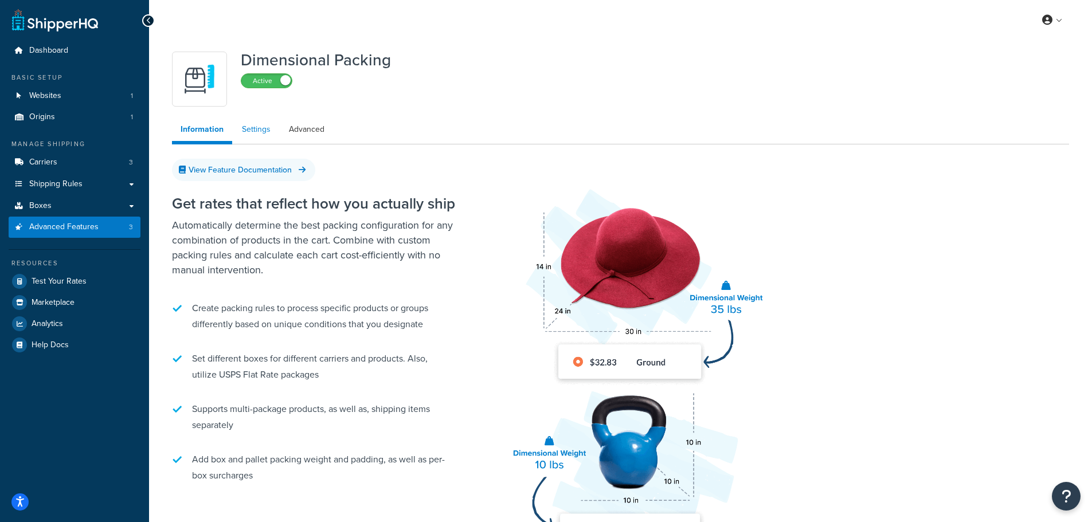
click at [262, 132] on link "Settings" at bounding box center [256, 129] width 46 height 23
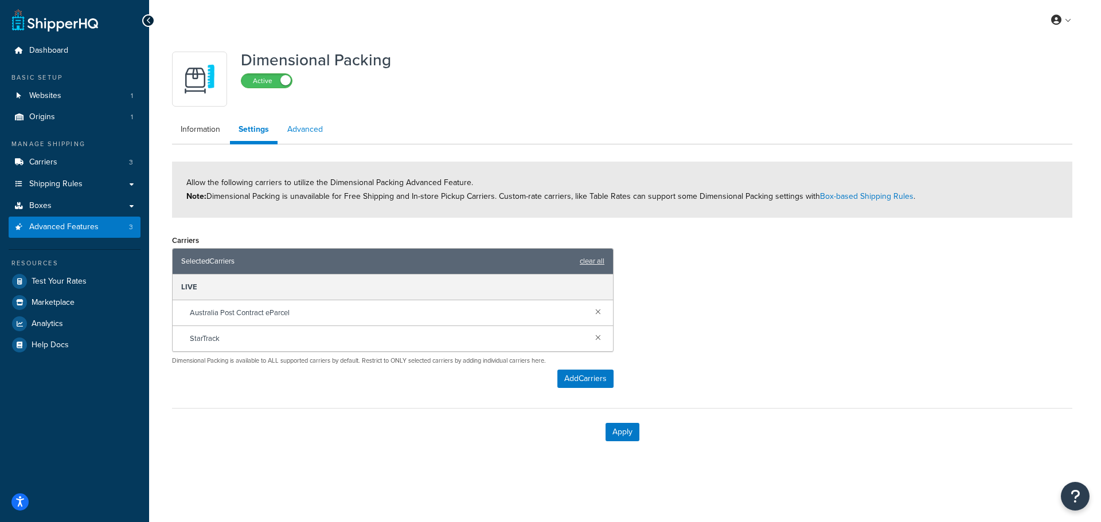
click at [292, 131] on link "Advanced" at bounding box center [305, 129] width 53 height 23
select select "false"
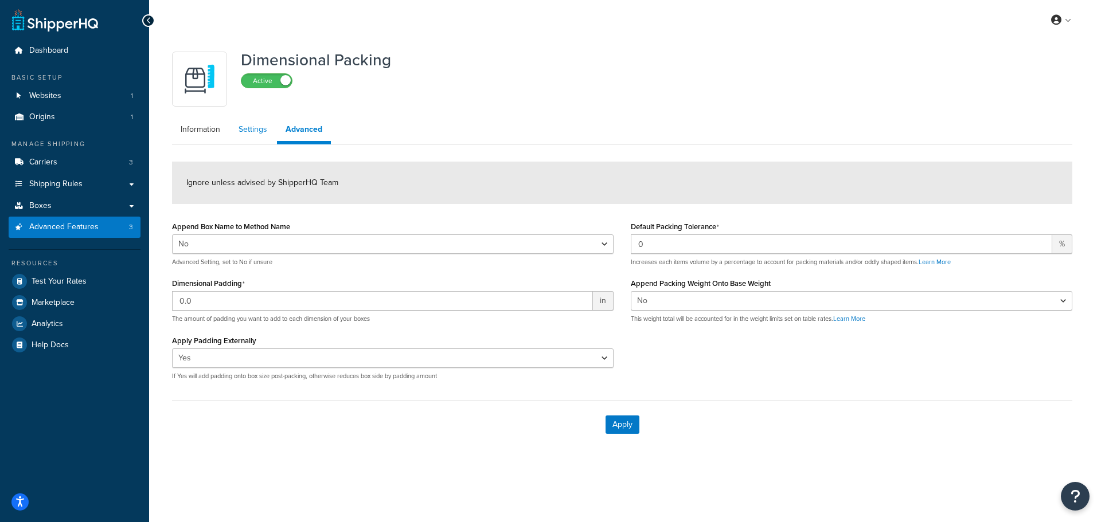
click at [256, 131] on link "Settings" at bounding box center [253, 129] width 46 height 23
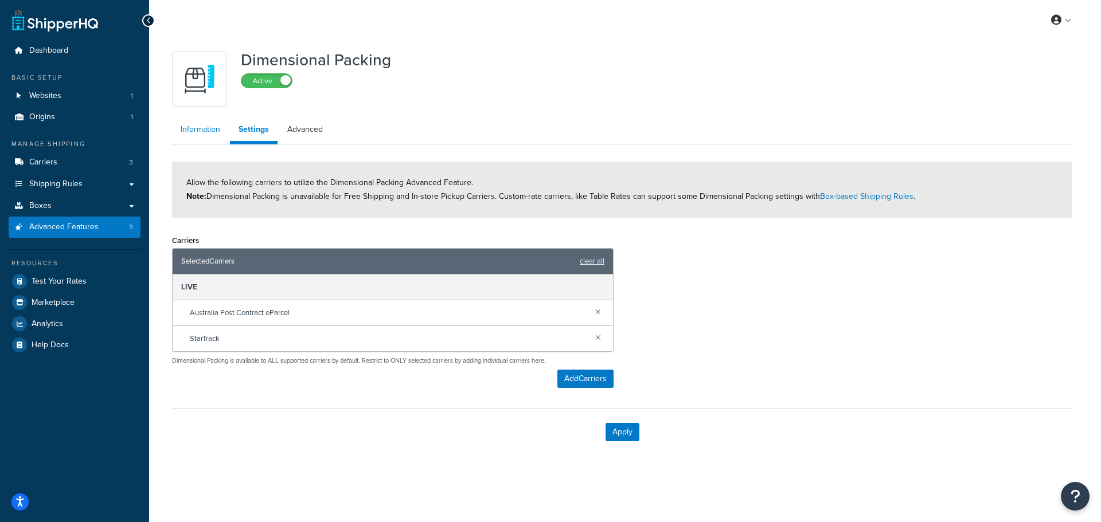
click at [179, 126] on link "Information" at bounding box center [200, 129] width 57 height 23
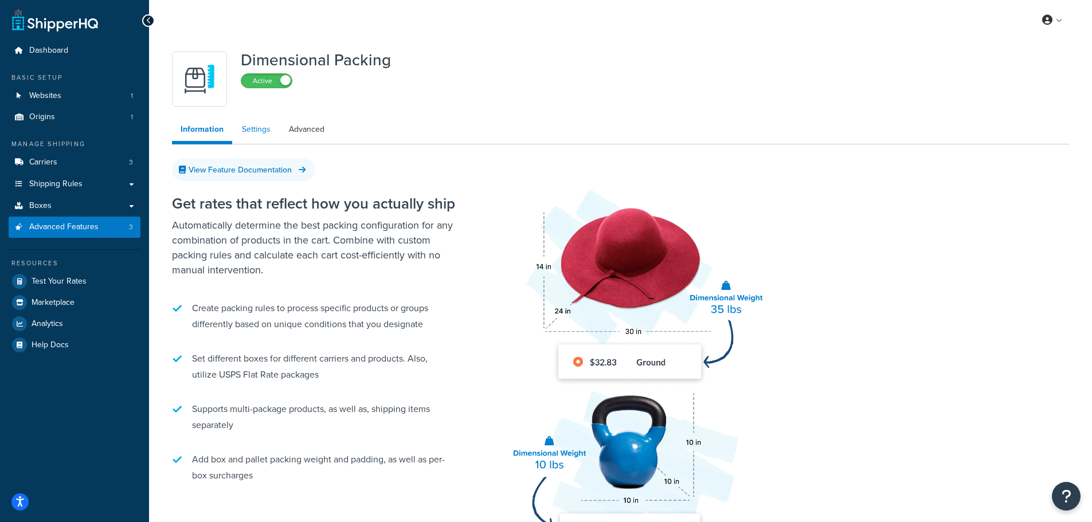
click at [241, 124] on link "Settings" at bounding box center [256, 129] width 46 height 23
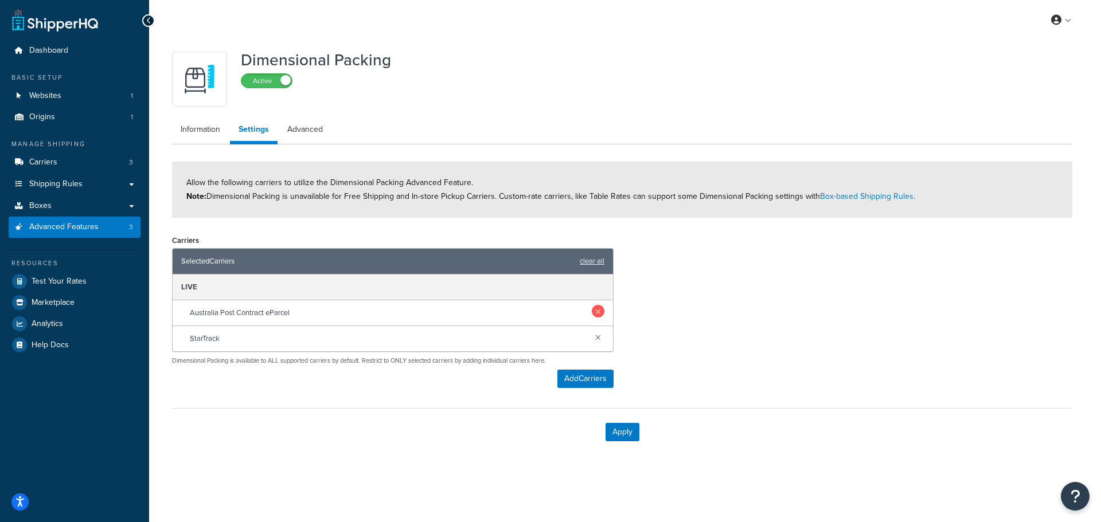
click at [596, 307] on link at bounding box center [598, 311] width 13 height 13
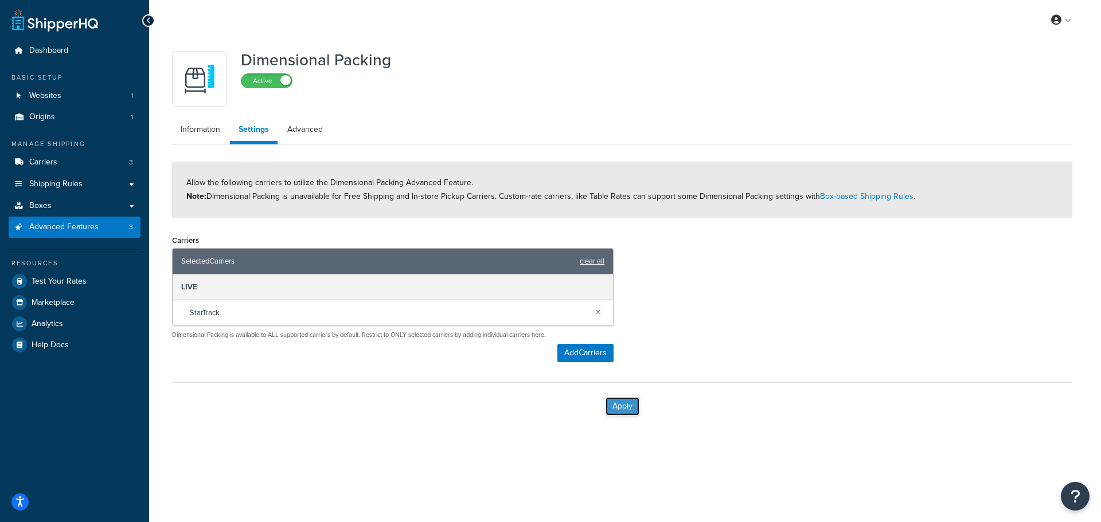
click at [629, 412] on button "Apply" at bounding box center [623, 406] width 34 height 18
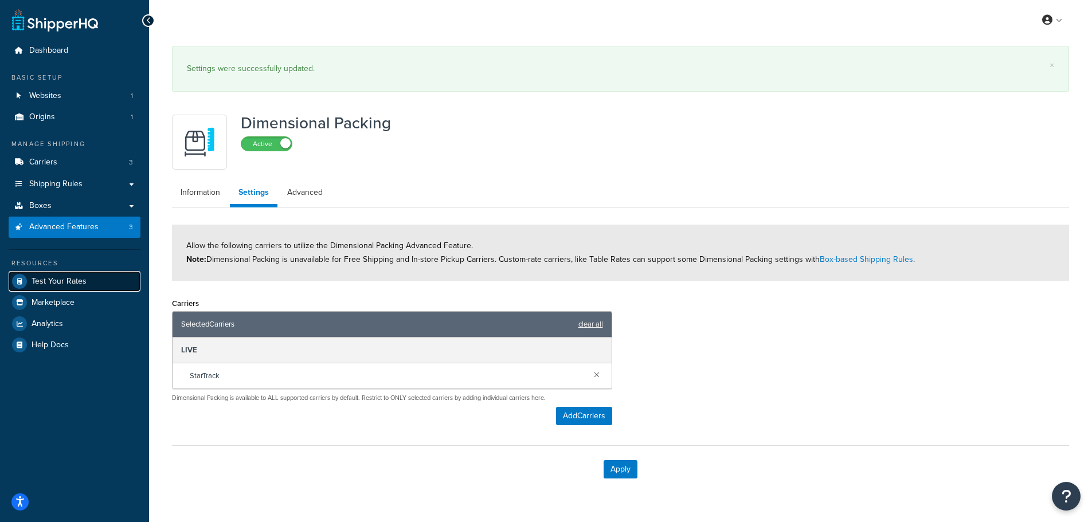
click at [69, 279] on span "Test Your Rates" at bounding box center [59, 282] width 55 height 10
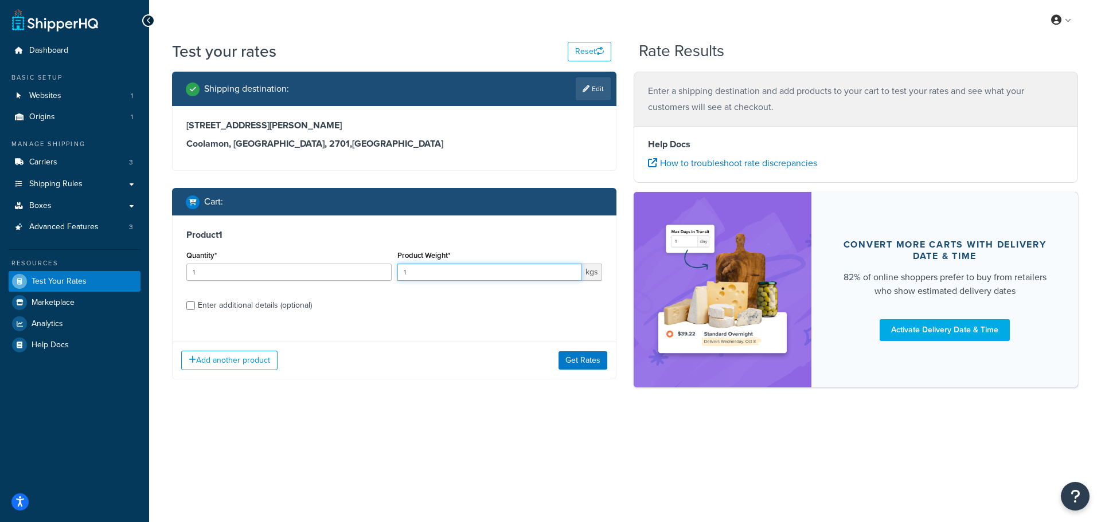
click at [438, 274] on input "1" at bounding box center [489, 272] width 185 height 17
drag, startPoint x: 438, startPoint y: 274, endPoint x: 356, endPoint y: 268, distance: 82.2
click at [356, 268] on div "Quantity* 1 Product Weight* 1 kgs" at bounding box center [395, 269] width 422 height 42
click at [588, 353] on button "Get Rates" at bounding box center [583, 361] width 49 height 18
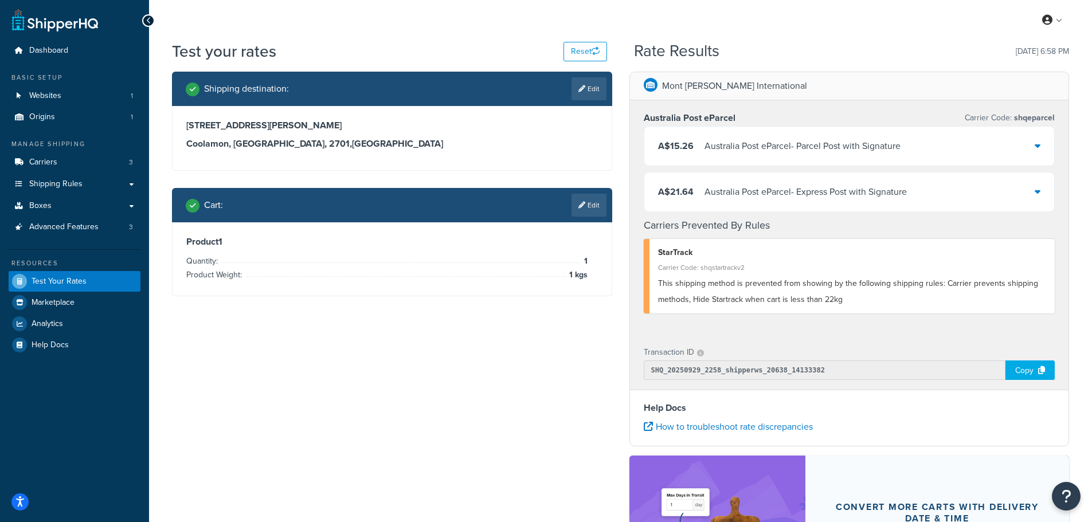
click at [729, 141] on div "Australia Post eParcel - Parcel Post with Signature" at bounding box center [803, 146] width 196 height 16
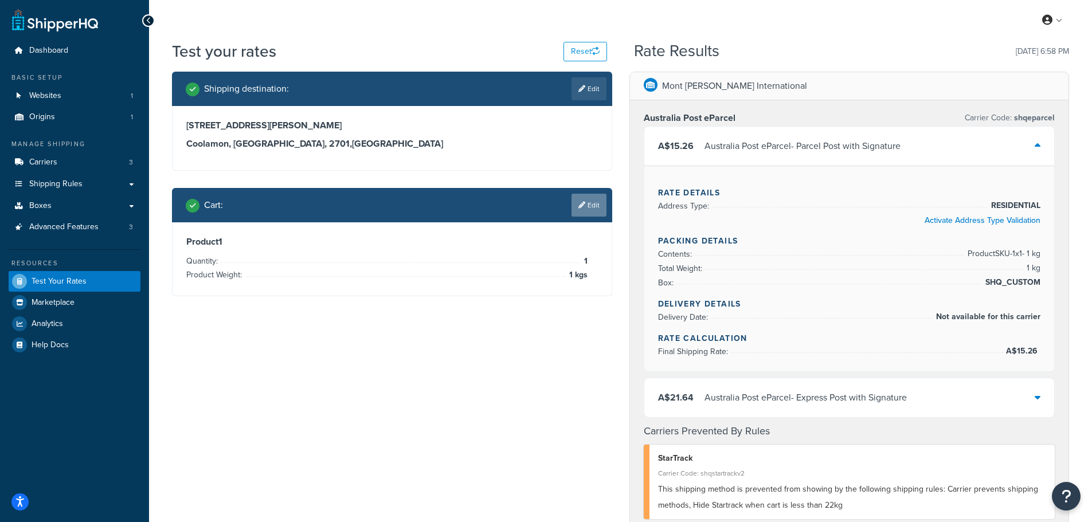
click at [603, 197] on link "Edit" at bounding box center [589, 205] width 35 height 23
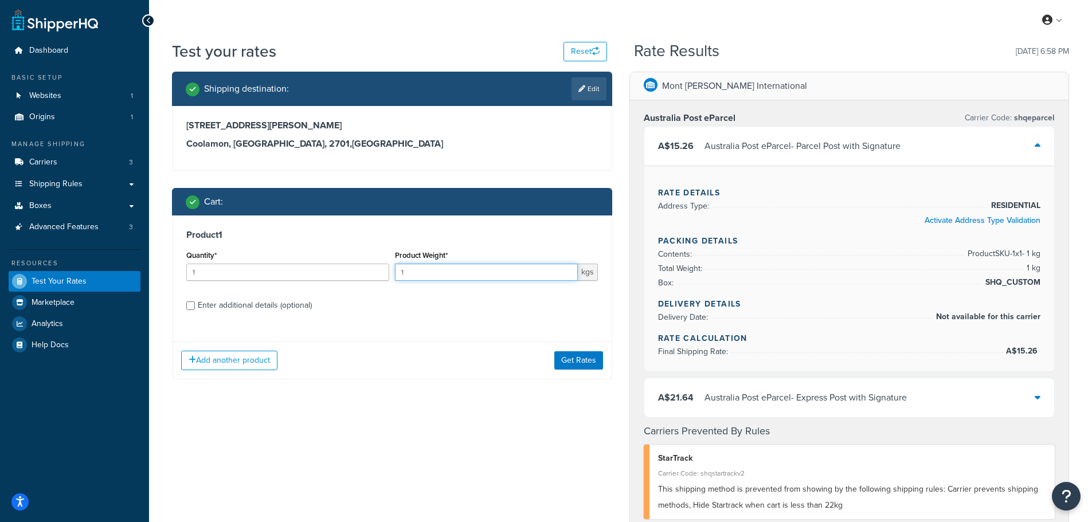
click at [446, 274] on input "1" at bounding box center [486, 272] width 183 height 17
drag, startPoint x: 446, startPoint y: 274, endPoint x: 350, endPoint y: 262, distance: 96.5
click at [350, 262] on div "Quantity* 1 Product Weight* 1 kgs" at bounding box center [392, 269] width 417 height 42
type input "5.188"
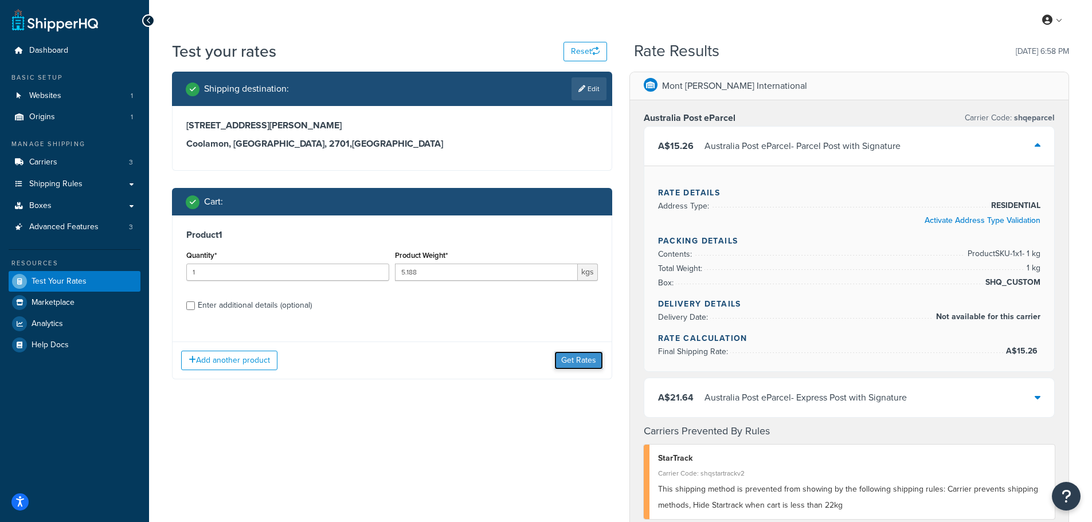
click at [566, 352] on button "Get Rates" at bounding box center [579, 361] width 49 height 18
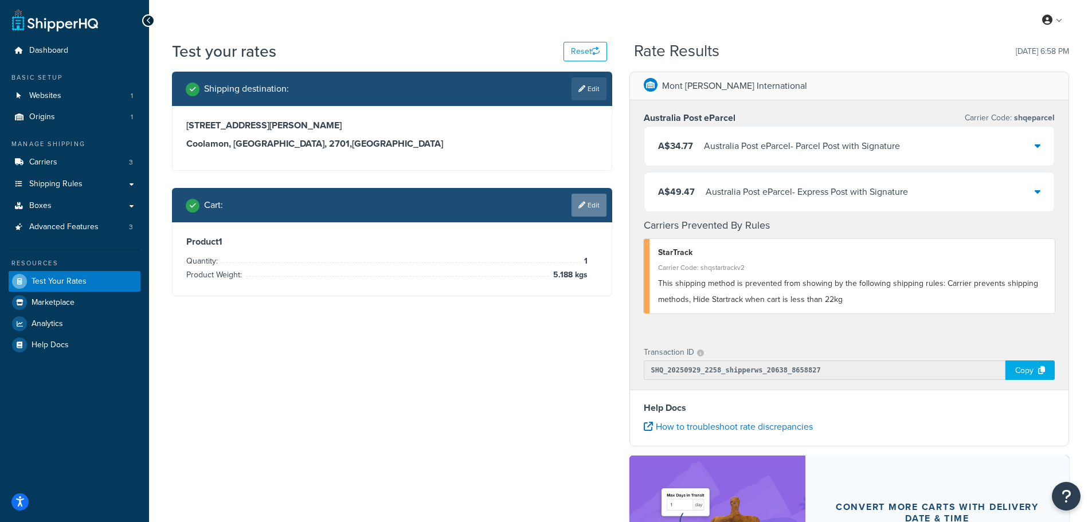
click at [579, 204] on icon at bounding box center [582, 205] width 7 height 7
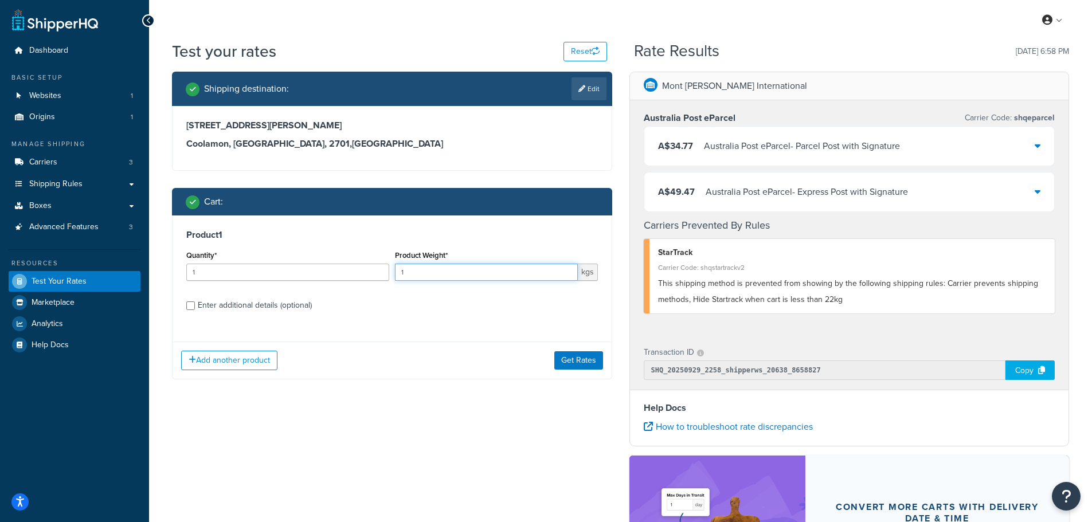
drag, startPoint x: 405, startPoint y: 270, endPoint x: -205, endPoint y: 267, distance: 610.2
click at [0, 267] on html "Accessibility Screen-Reader Guide, Feedback, and Issue Reporting | New window S…" at bounding box center [546, 359] width 1092 height 719
type input "5"
click at [590, 367] on button "Get Rates" at bounding box center [579, 361] width 49 height 18
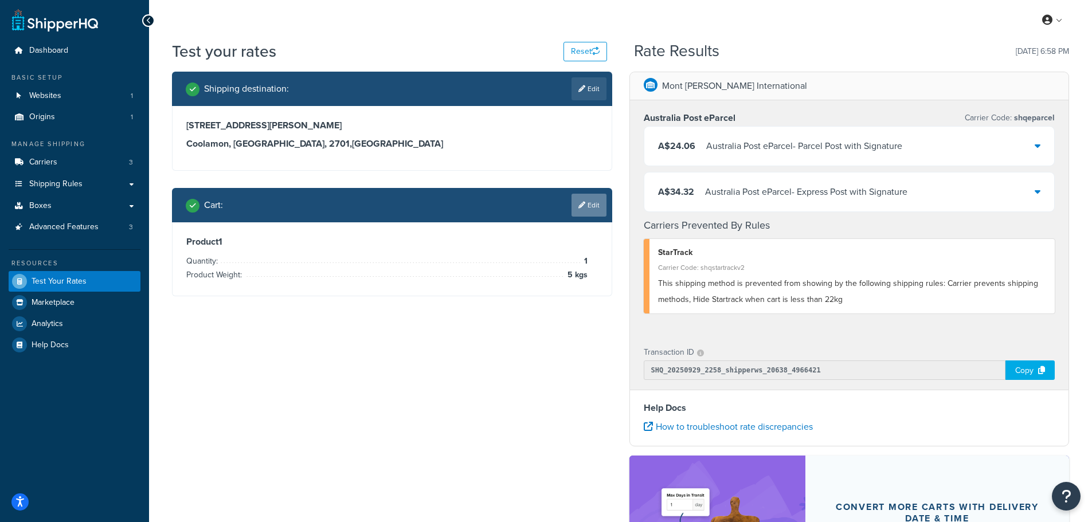
click at [580, 200] on link "Edit" at bounding box center [589, 205] width 35 height 23
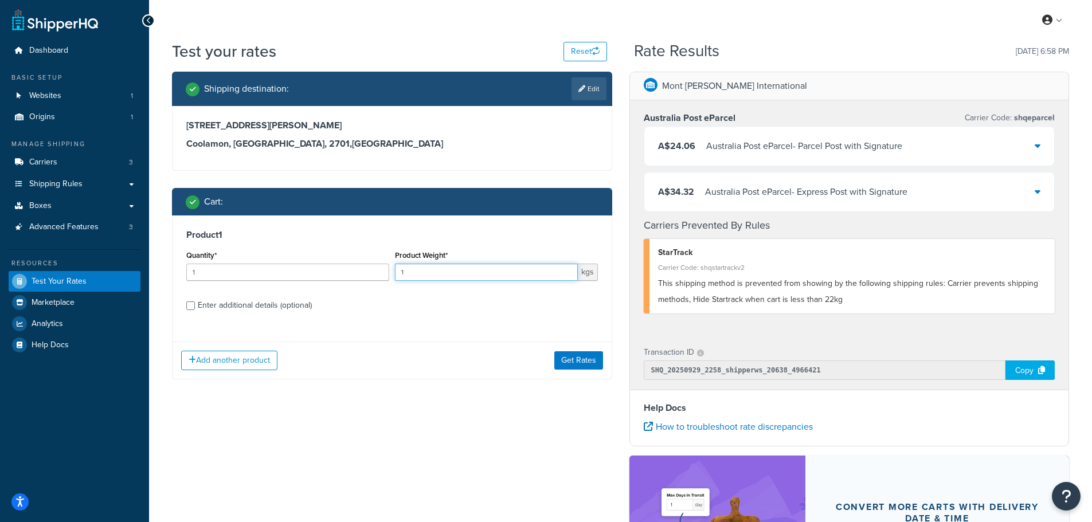
click at [439, 271] on input "1" at bounding box center [486, 272] width 183 height 17
drag, startPoint x: 439, startPoint y: 271, endPoint x: 402, endPoint y: 270, distance: 36.7
click at [402, 270] on input "1" at bounding box center [486, 272] width 183 height 17
type input "4.99"
click at [584, 356] on button "Get Rates" at bounding box center [579, 361] width 49 height 18
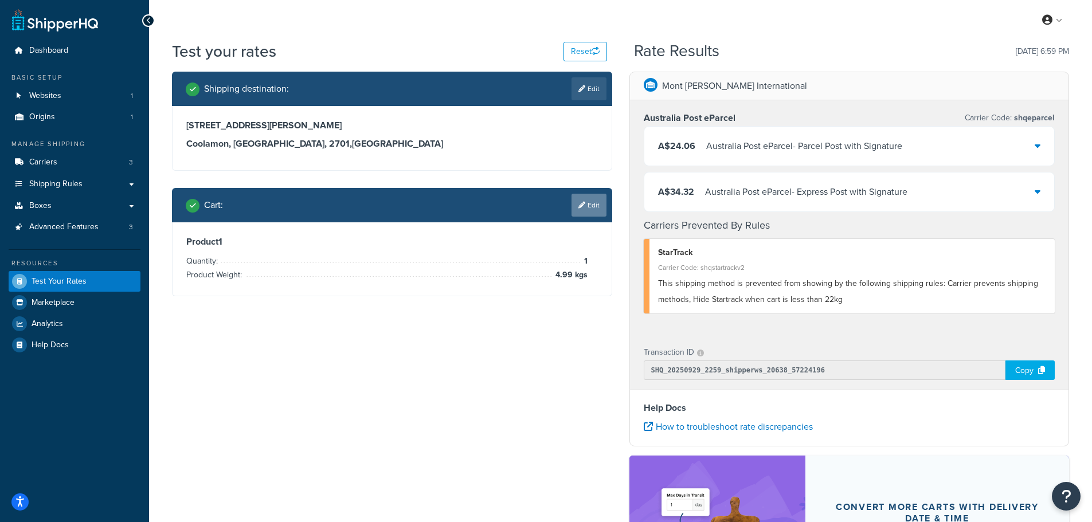
click at [587, 205] on link "Edit" at bounding box center [589, 205] width 35 height 23
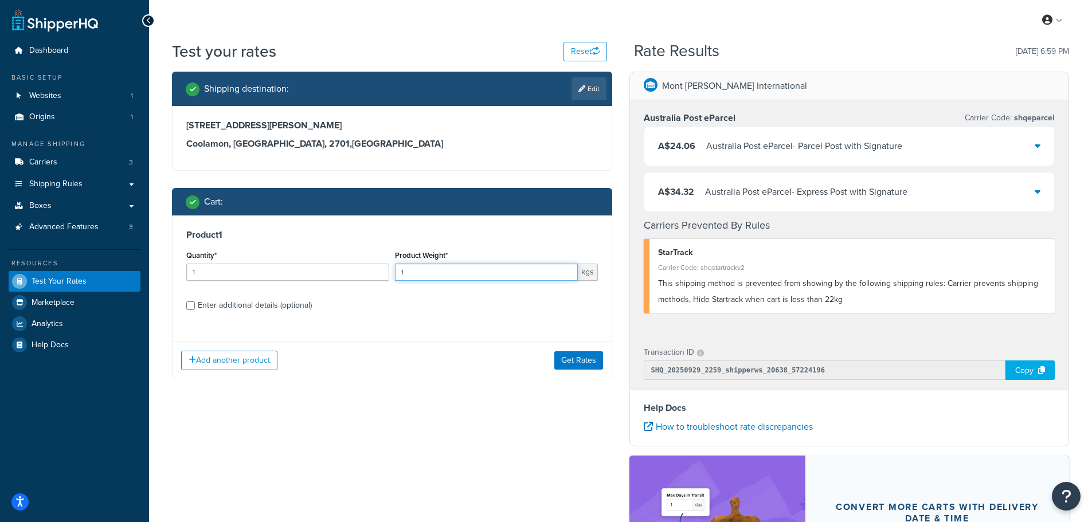
click at [500, 278] on input "1" at bounding box center [486, 272] width 183 height 17
type input "4.8"
click at [600, 350] on div "Add another product Get Rates" at bounding box center [392, 360] width 439 height 37
click at [597, 353] on button "Get Rates" at bounding box center [579, 361] width 49 height 18
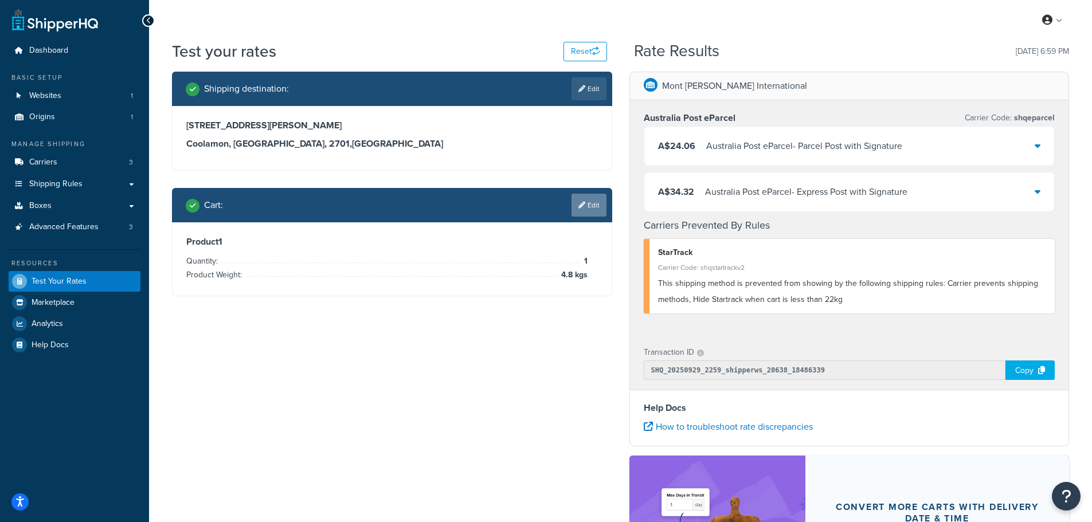
click at [587, 197] on link "Edit" at bounding box center [589, 205] width 35 height 23
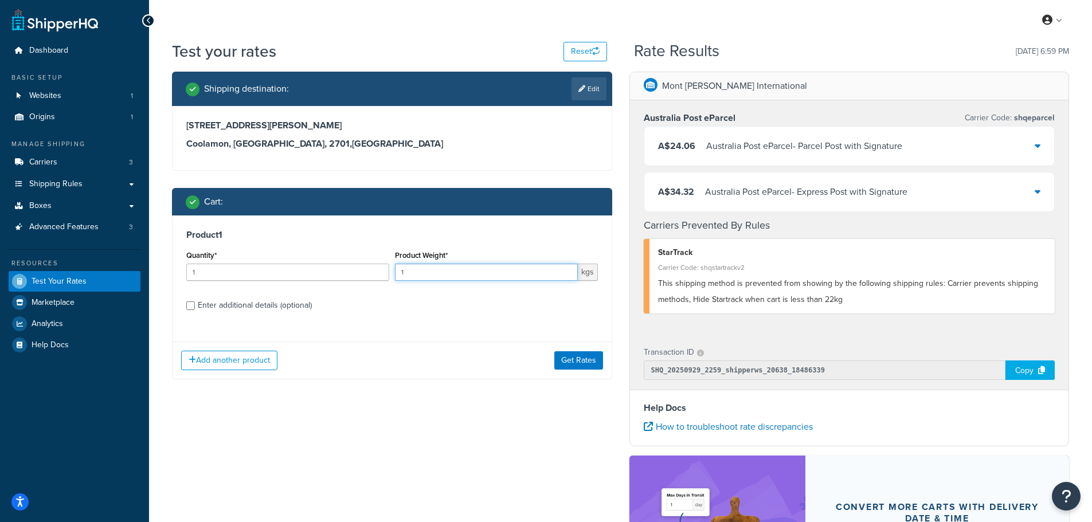
click at [503, 271] on input "1" at bounding box center [486, 272] width 183 height 17
drag, startPoint x: 503, startPoint y: 271, endPoint x: 156, endPoint y: 264, distance: 347.0
click at [156, 264] on div "Test your rates Reset Rate Results 09/29/2025, 6:59 PM Shipping destination : E…" at bounding box center [620, 365] width 943 height 650
type input "5.1"
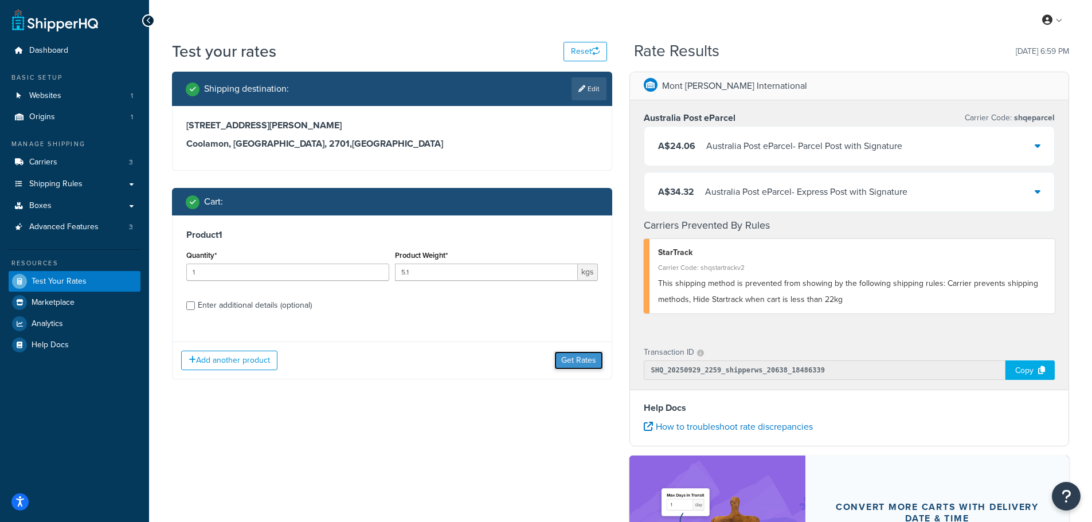
click at [576, 356] on button "Get Rates" at bounding box center [579, 361] width 49 height 18
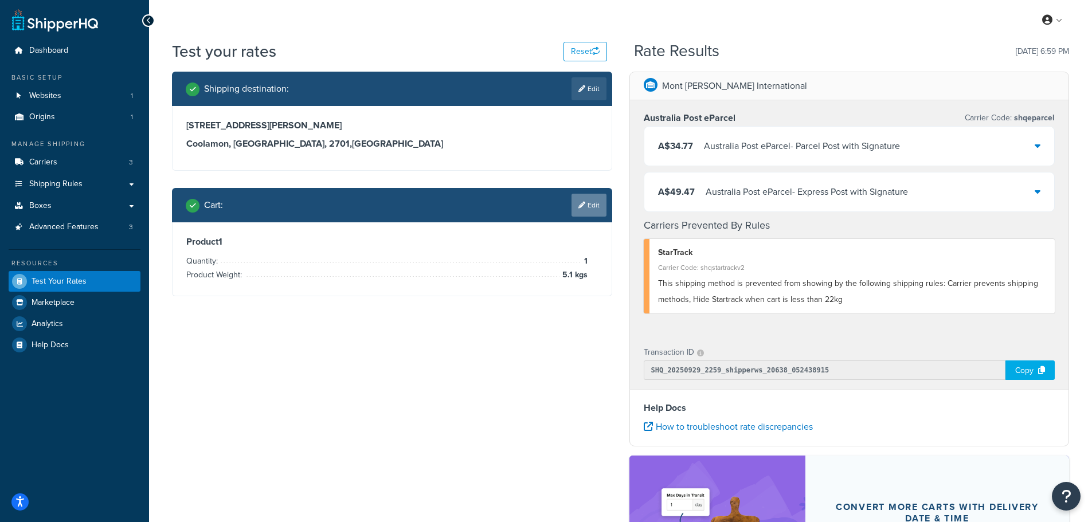
click at [594, 210] on link "Edit" at bounding box center [589, 205] width 35 height 23
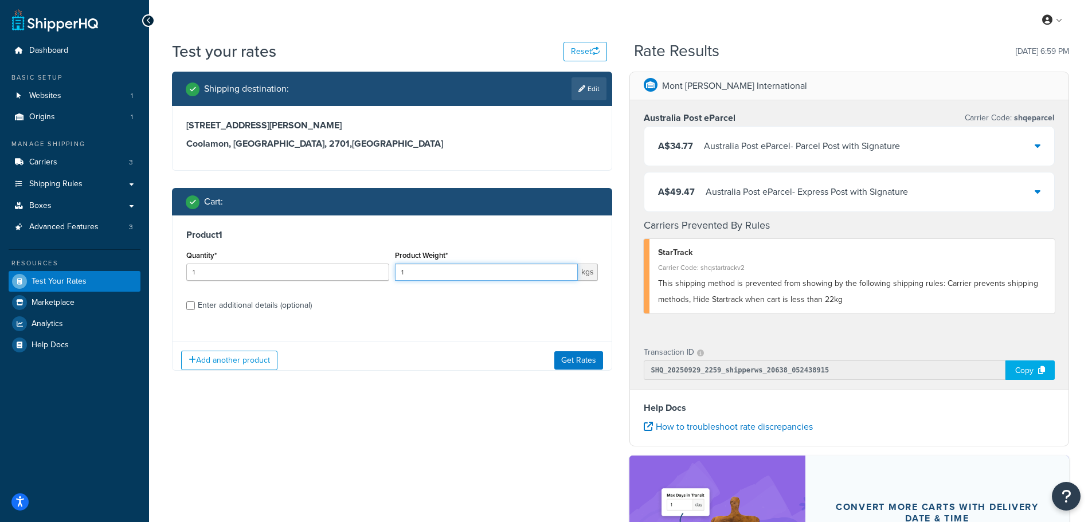
click at [522, 269] on input "1" at bounding box center [486, 272] width 183 height 17
type input "10"
click at [586, 356] on button "Get Rates" at bounding box center [579, 361] width 49 height 18
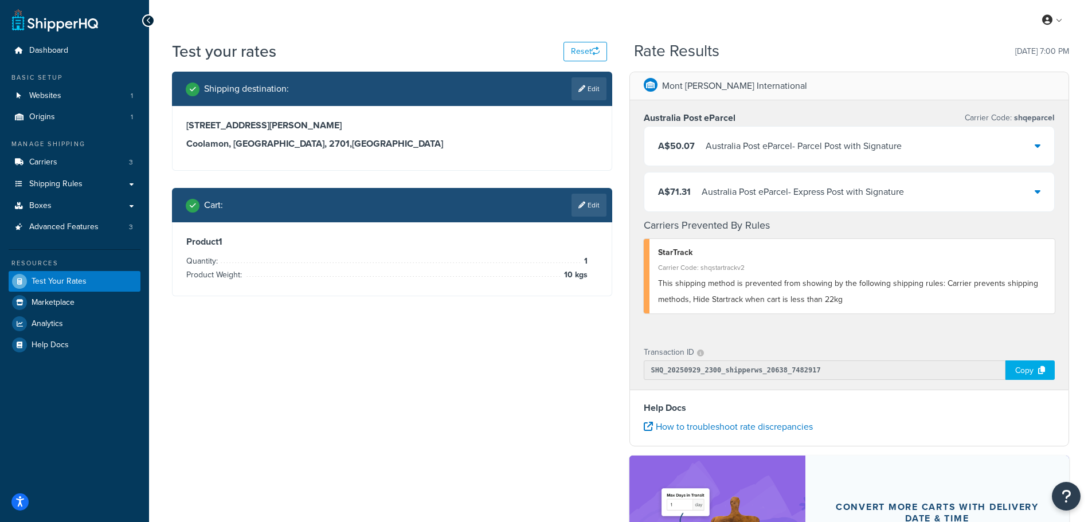
click at [483, 371] on div "Shipping destination : Edit 19 Curtis Street Coolamon, New South Wales, 2701 , …" at bounding box center [620, 367] width 915 height 590
click at [49, 192] on link "Shipping Rules" at bounding box center [75, 184] width 132 height 21
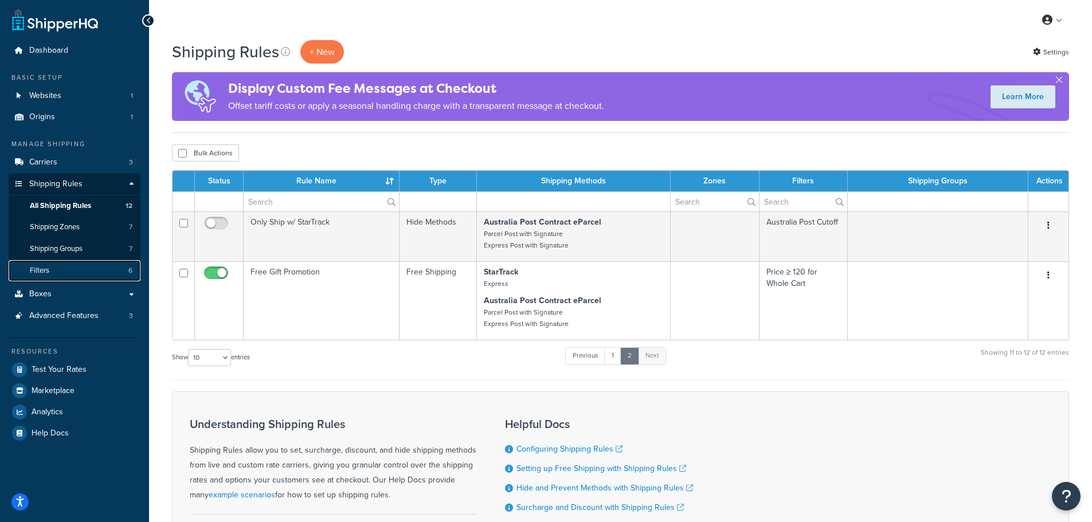
click at [52, 266] on link "Filters 6" at bounding box center [75, 270] width 132 height 21
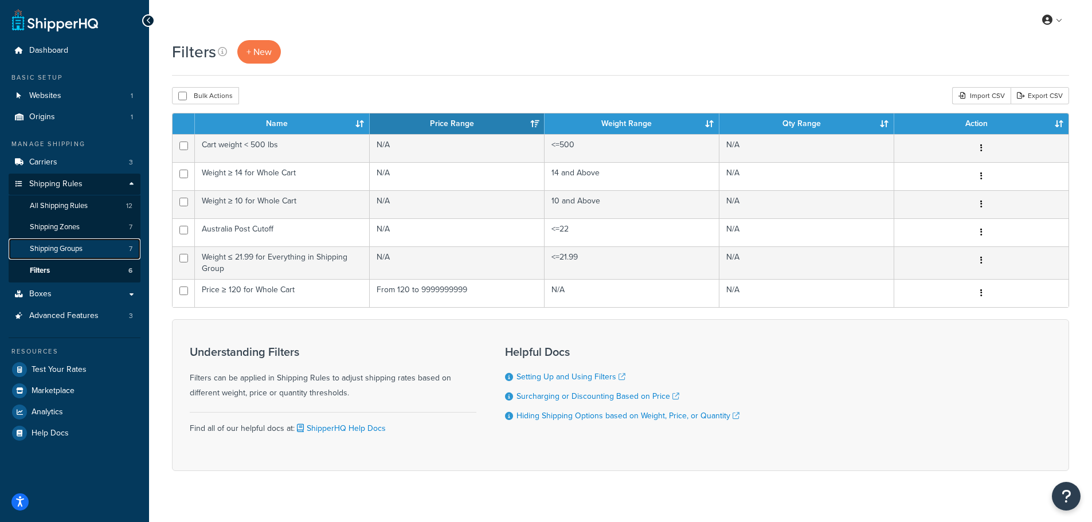
click at [56, 245] on span "Shipping Groups" at bounding box center [56, 249] width 53 height 10
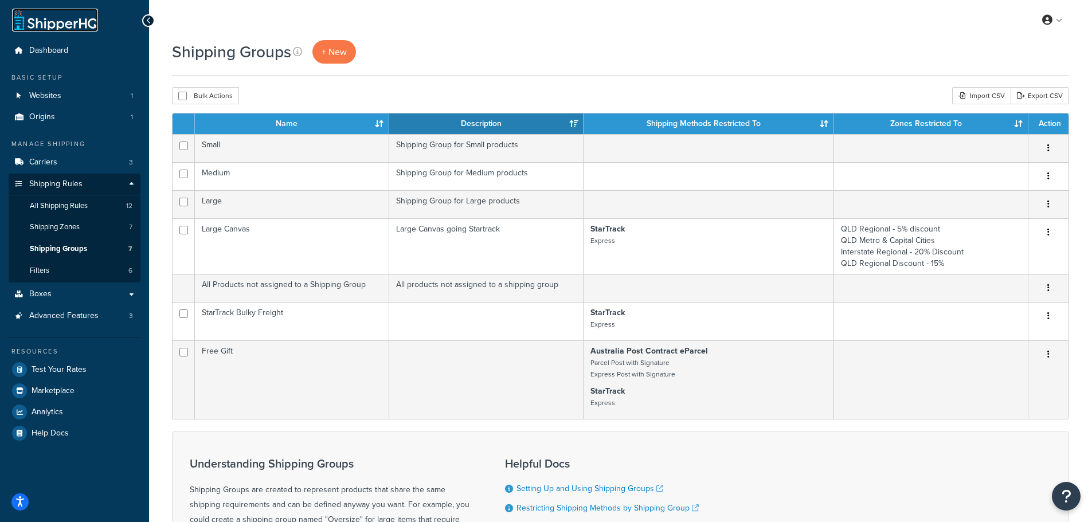
click at [51, 24] on link at bounding box center [55, 20] width 86 height 23
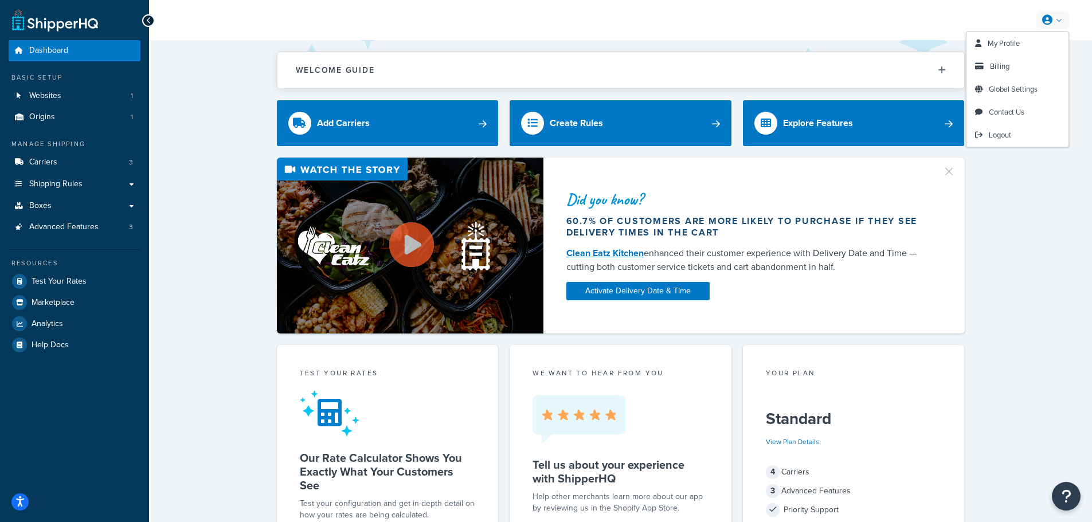
click at [1051, 21] on icon at bounding box center [1048, 20] width 10 height 10
click at [1003, 92] on span "Global Settings" at bounding box center [1013, 89] width 49 height 11
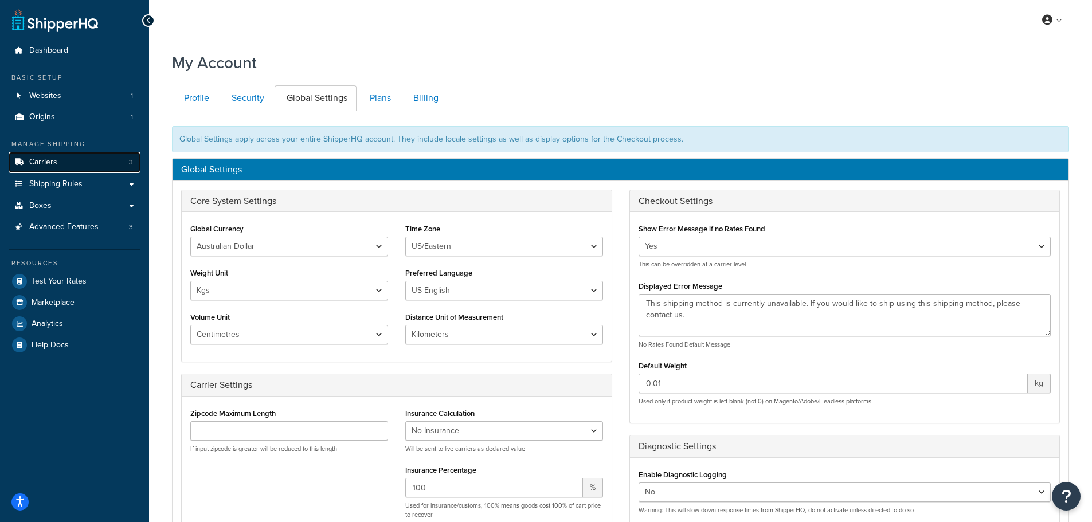
click at [36, 168] on link "Carriers 3" at bounding box center [75, 162] width 132 height 21
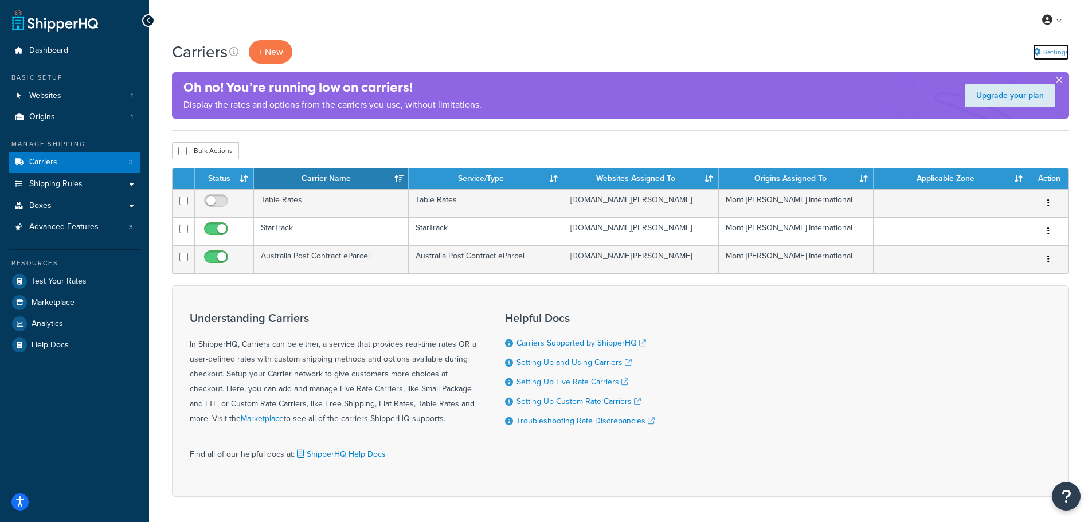
click at [1047, 57] on link "Settings" at bounding box center [1051, 52] width 36 height 16
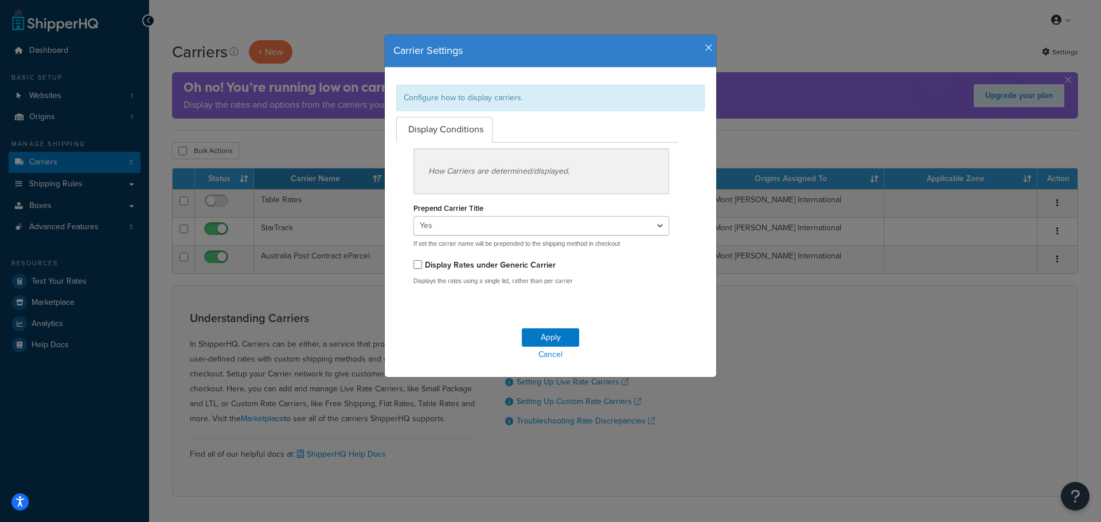
click at [705, 47] on icon "button" at bounding box center [709, 48] width 8 height 10
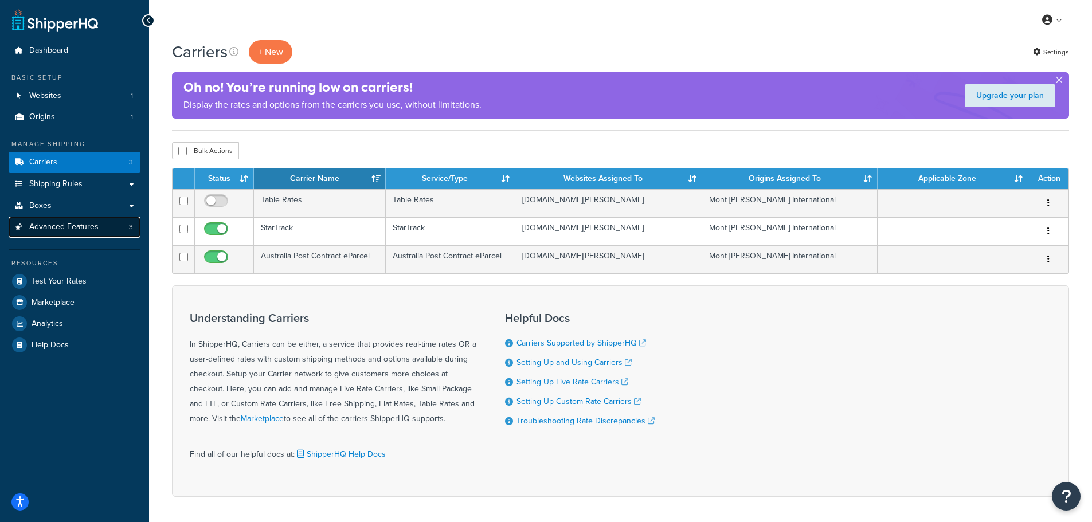
click at [69, 223] on span "Advanced Features" at bounding box center [63, 228] width 69 height 10
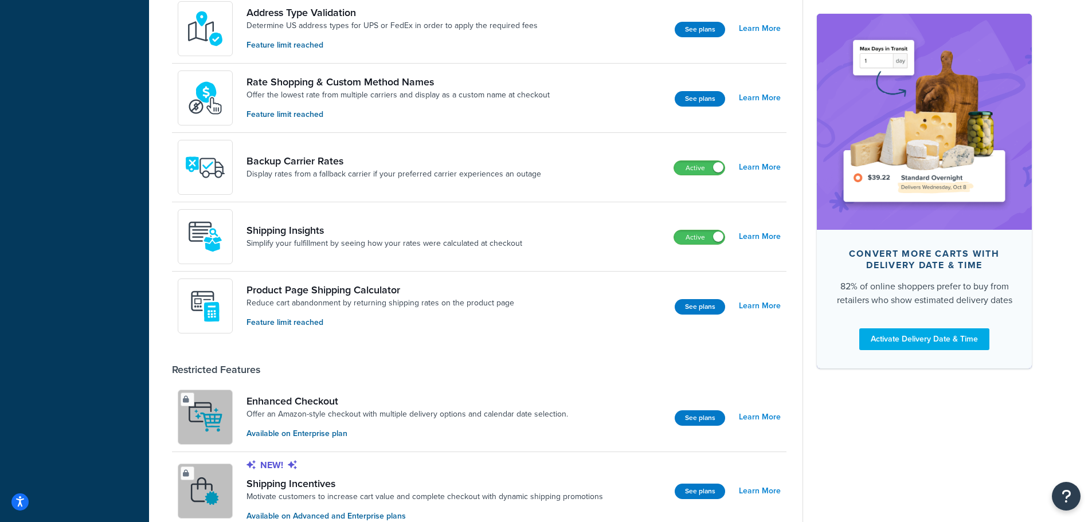
scroll to position [504, 0]
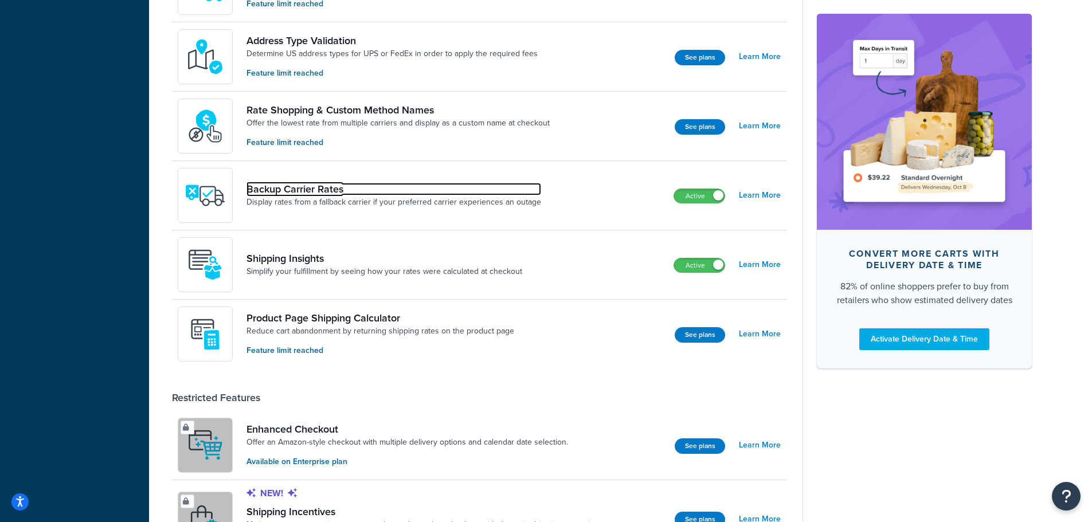
click at [298, 188] on link "Backup Carrier Rates" at bounding box center [394, 189] width 295 height 13
